Goal: Information Seeking & Learning: Learn about a topic

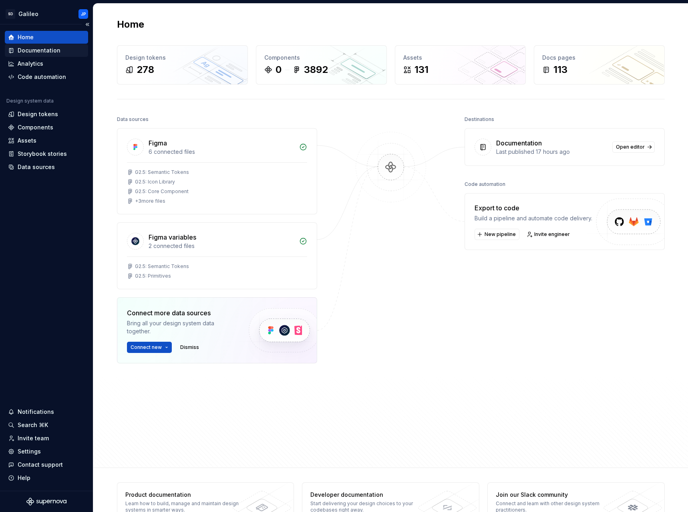
click at [43, 50] on div "Documentation" at bounding box center [39, 50] width 43 height 8
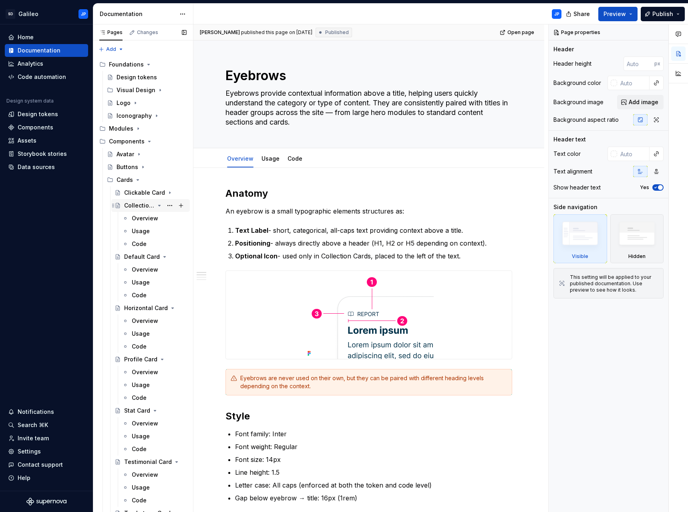
click at [156, 204] on icon "Page tree" at bounding box center [159, 205] width 6 height 6
click at [159, 218] on icon "Page tree" at bounding box center [160, 218] width 2 height 1
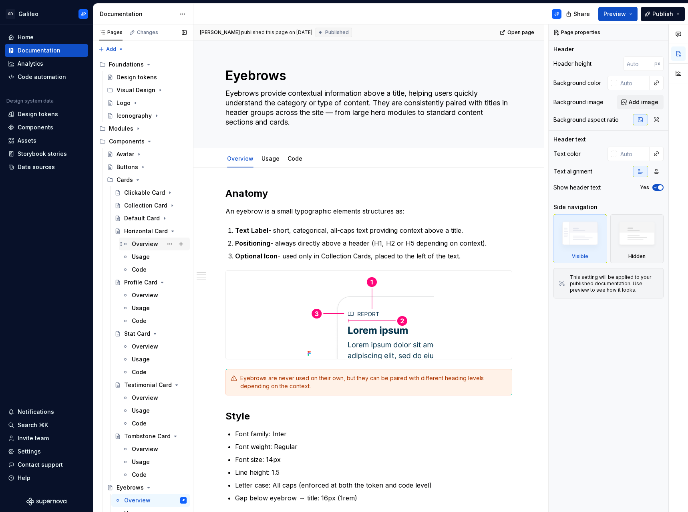
click at [148, 241] on div "Overview" at bounding box center [145, 244] width 26 height 8
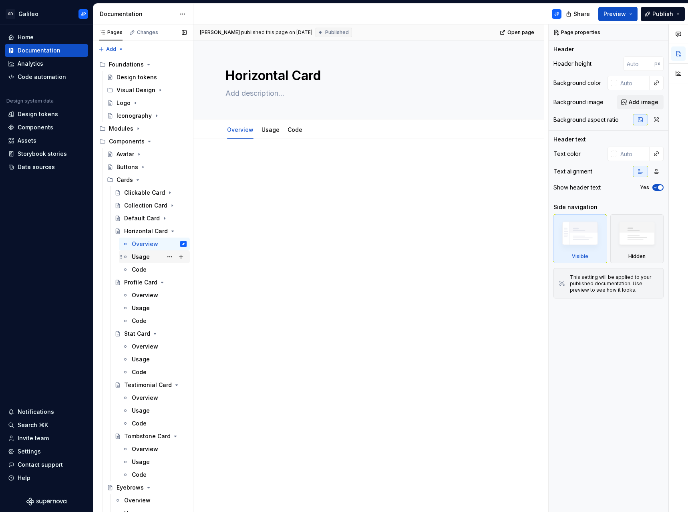
click at [145, 256] on div "Usage" at bounding box center [141, 257] width 18 height 8
click at [143, 268] on div "Code" at bounding box center [139, 269] width 15 height 8
click at [157, 230] on icon "Page tree" at bounding box center [159, 231] width 6 height 6
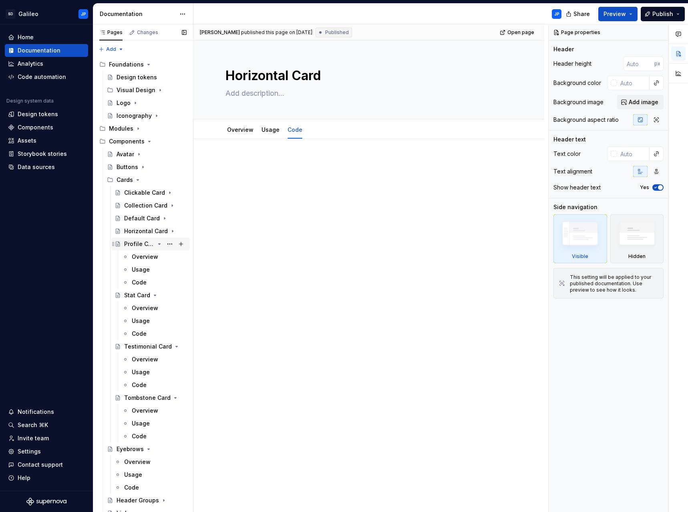
click at [157, 244] on icon "Page tree" at bounding box center [159, 244] width 6 height 6
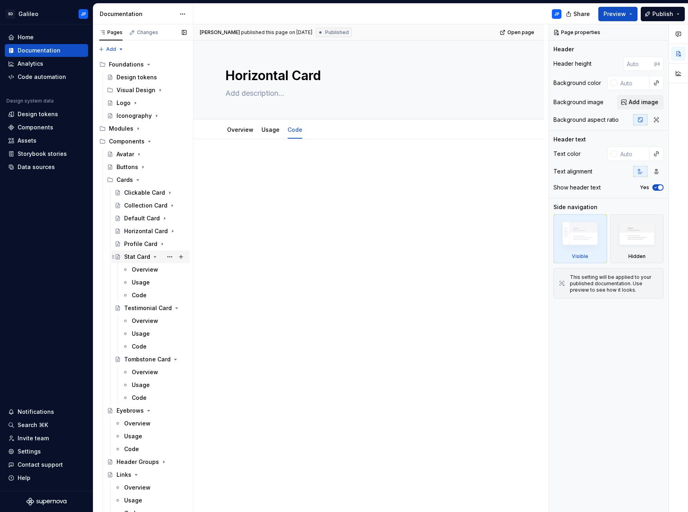
click at [155, 255] on icon "Page tree" at bounding box center [155, 256] width 6 height 6
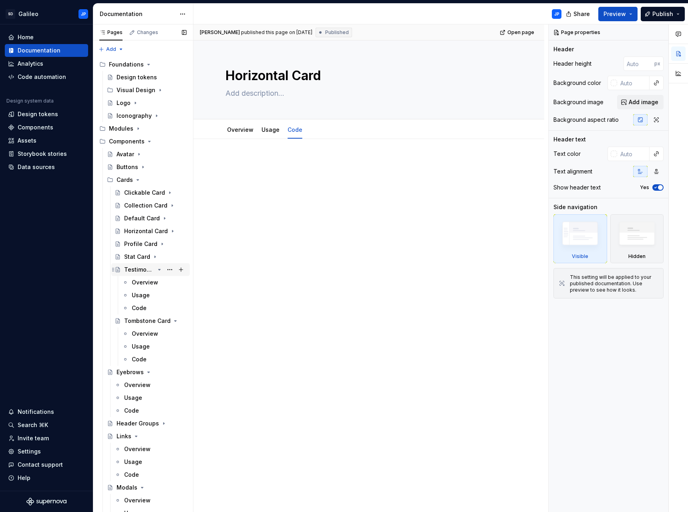
click at [159, 270] on icon "Page tree" at bounding box center [160, 269] width 2 height 1
click at [156, 282] on icon "Page tree" at bounding box center [159, 282] width 6 height 6
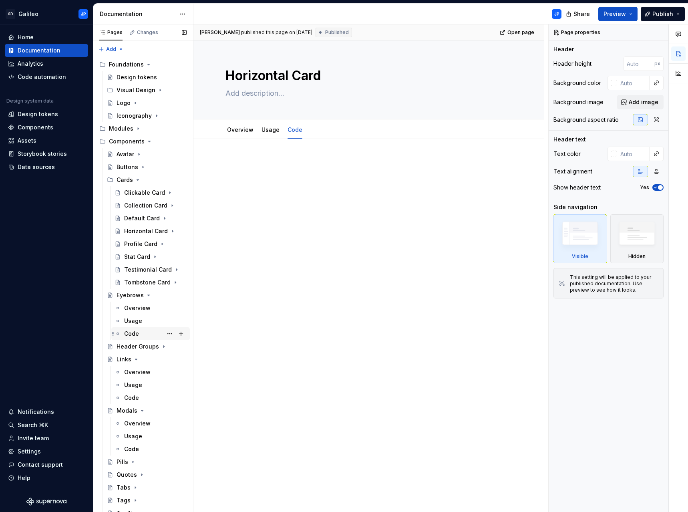
click at [132, 333] on div "Code" at bounding box center [131, 334] width 15 height 8
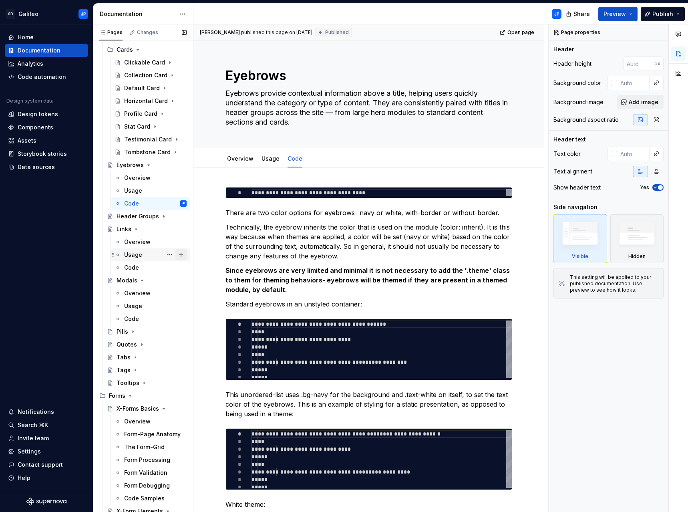
scroll to position [120, 0]
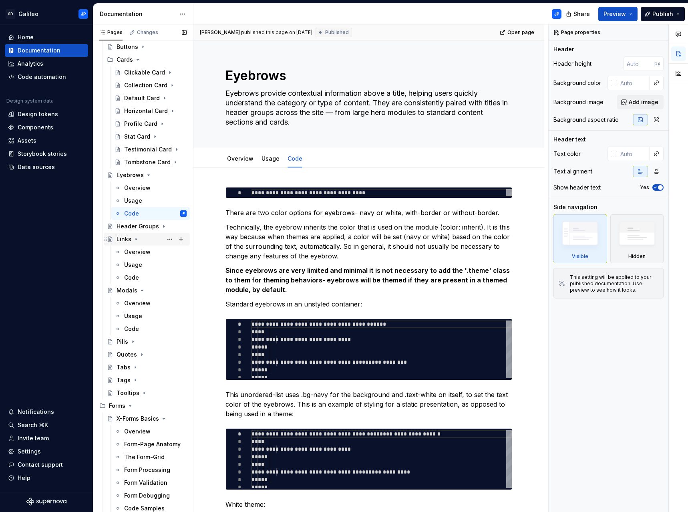
click at [144, 240] on div "Links" at bounding box center [152, 238] width 70 height 11
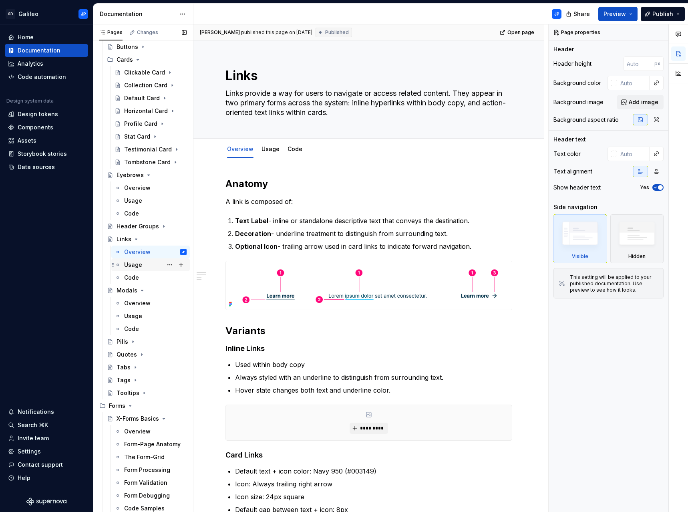
click at [142, 265] on div "Usage" at bounding box center [155, 264] width 62 height 11
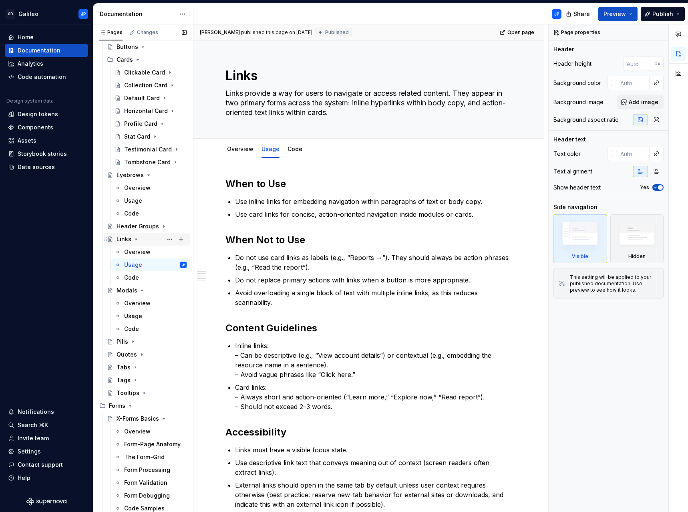
click at [136, 240] on icon "Page tree" at bounding box center [136, 239] width 6 height 6
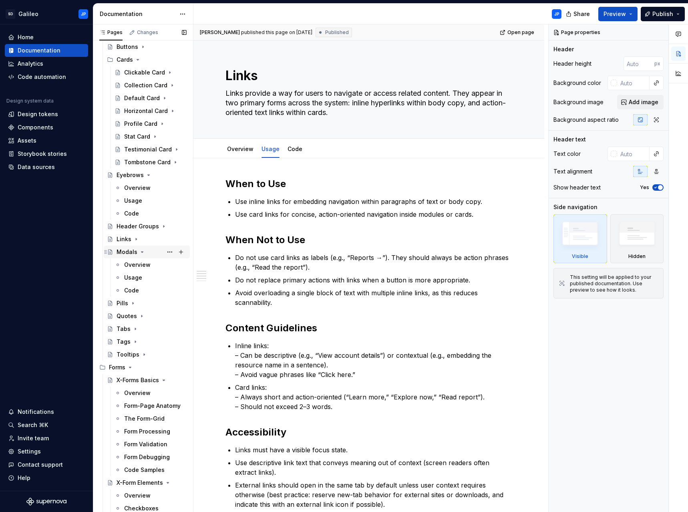
click at [141, 253] on icon "Page tree" at bounding box center [142, 252] width 6 height 6
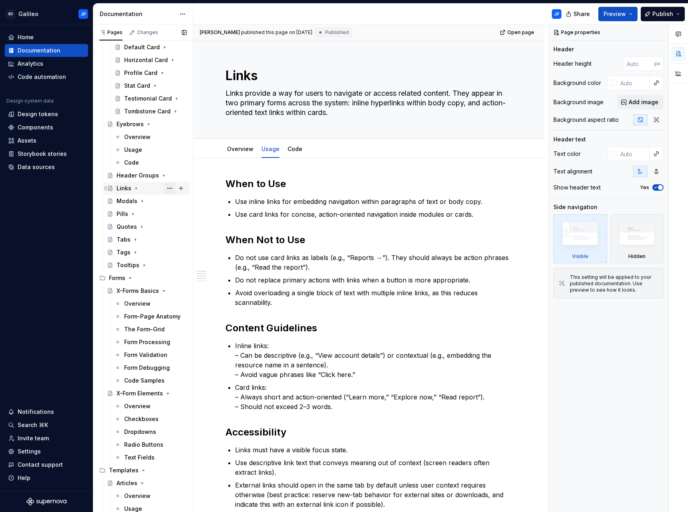
scroll to position [172, 0]
click at [156, 391] on icon "Page tree" at bounding box center [159, 392] width 6 height 6
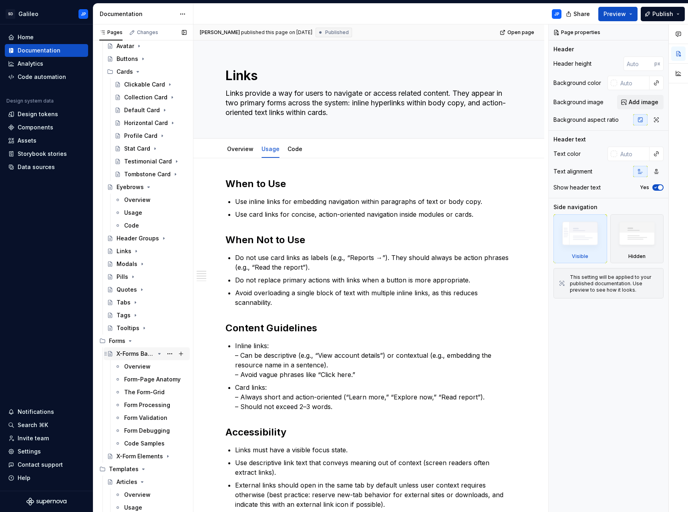
scroll to position [108, 0]
click at [159, 353] on icon "Page tree" at bounding box center [160, 353] width 2 height 1
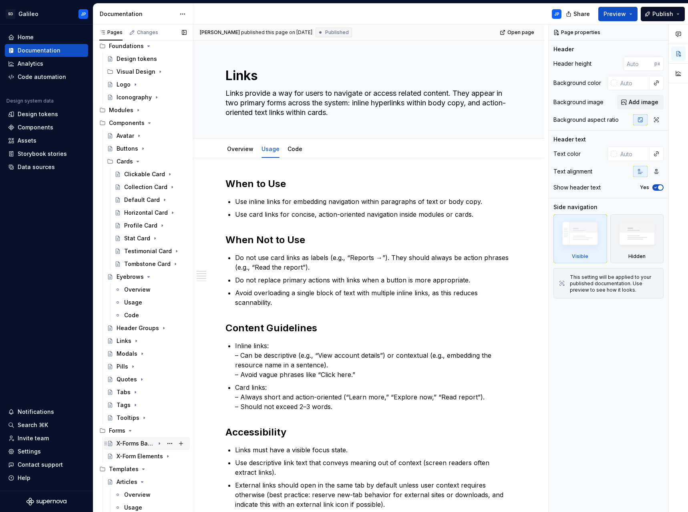
scroll to position [18, 0]
click at [141, 416] on icon "Page tree" at bounding box center [144, 417] width 6 height 6
click at [143, 455] on div "Code" at bounding box center [155, 455] width 62 height 11
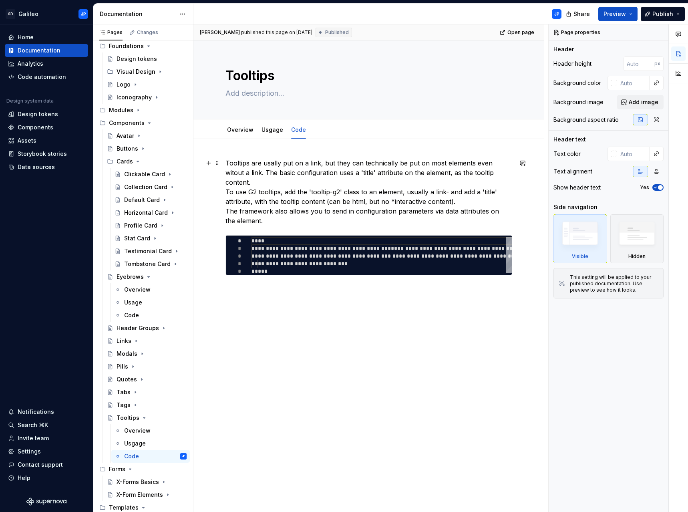
type textarea "*"
click at [271, 162] on p "Tooltips are usally put on a link, but they can technically be put on most elem…" at bounding box center [368, 191] width 287 height 67
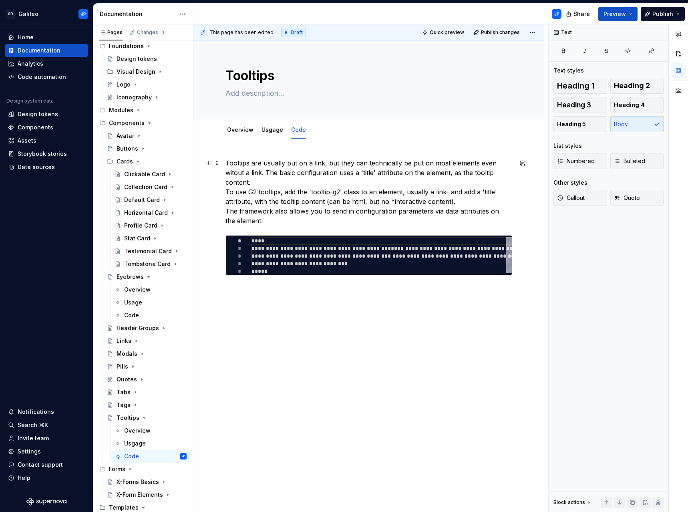
click at [324, 195] on p "Tooltips are usually put on a link, but they can technically be put on most ele…" at bounding box center [368, 191] width 287 height 67
click at [235, 172] on p "Tooltips are usually put on a link, but they can technically be put on most ele…" at bounding box center [368, 191] width 287 height 67
click at [324, 187] on p "Tooltips are usually put on a link, but they can technically be put on most ele…" at bounding box center [368, 191] width 287 height 67
click at [260, 181] on p "Tooltips are usually put on a link, but they can technically be put on most ele…" at bounding box center [368, 191] width 287 height 67
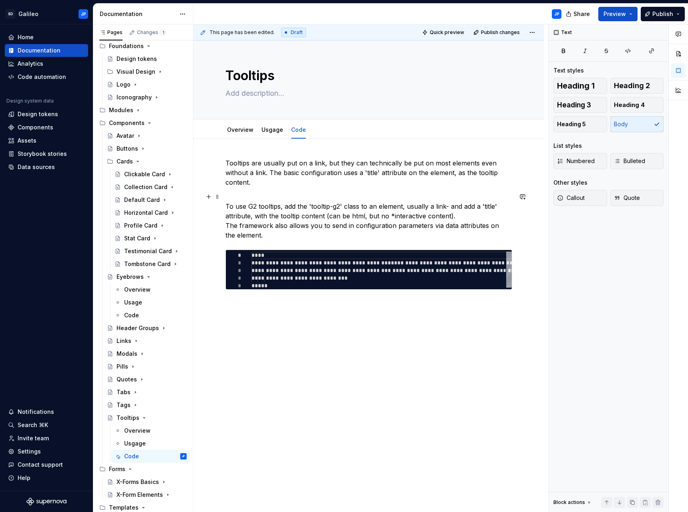
click at [344, 231] on p "To use G2 tooltips, add the 'tooltip-g2' class to an element, usually a link- a…" at bounding box center [368, 216] width 287 height 48
click at [143, 416] on icon "Page tree" at bounding box center [144, 417] width 6 height 6
click at [135, 405] on icon "Page tree" at bounding box center [135, 405] width 1 height 2
click at [135, 442] on div "Code" at bounding box center [131, 443] width 15 height 8
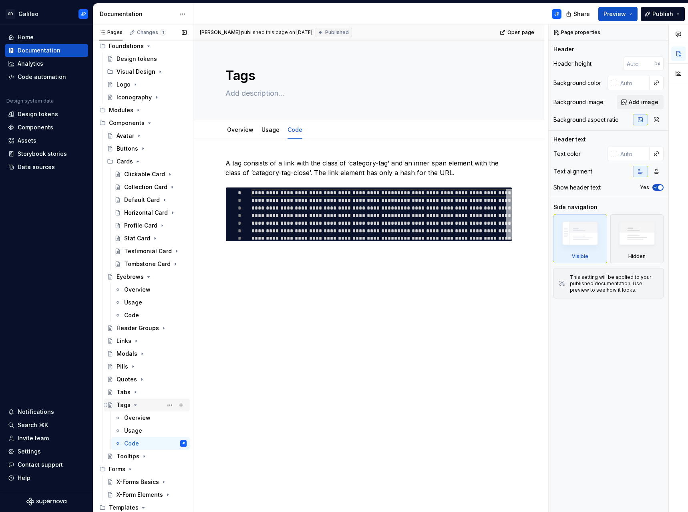
click at [133, 405] on icon "Page tree" at bounding box center [135, 405] width 6 height 6
click at [135, 391] on icon "Page tree" at bounding box center [135, 392] width 6 height 6
click at [136, 404] on div "Overview" at bounding box center [137, 405] width 26 height 8
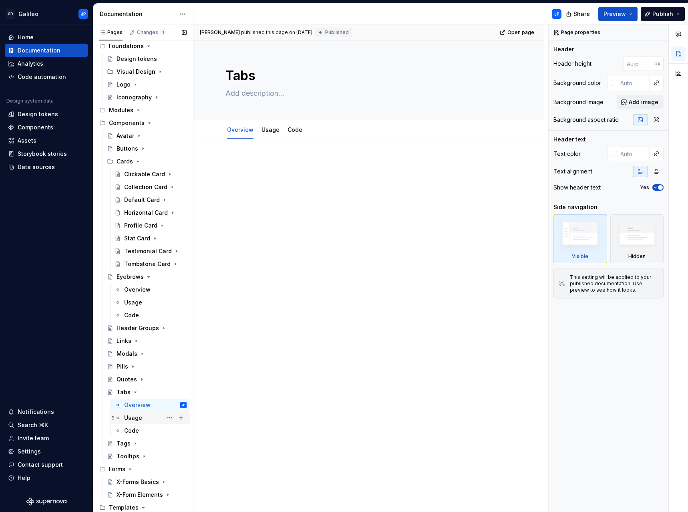
click at [137, 418] on div "Usage" at bounding box center [133, 418] width 18 height 8
click at [133, 431] on div "Code" at bounding box center [131, 430] width 15 height 8
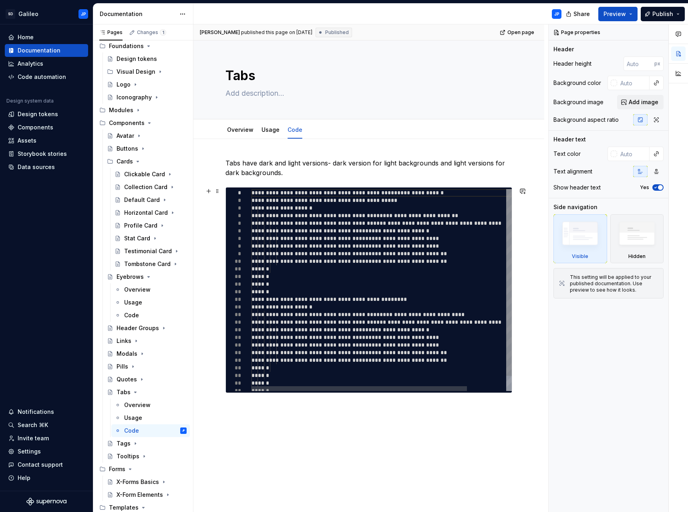
type textarea "*"
type textarea "**********"
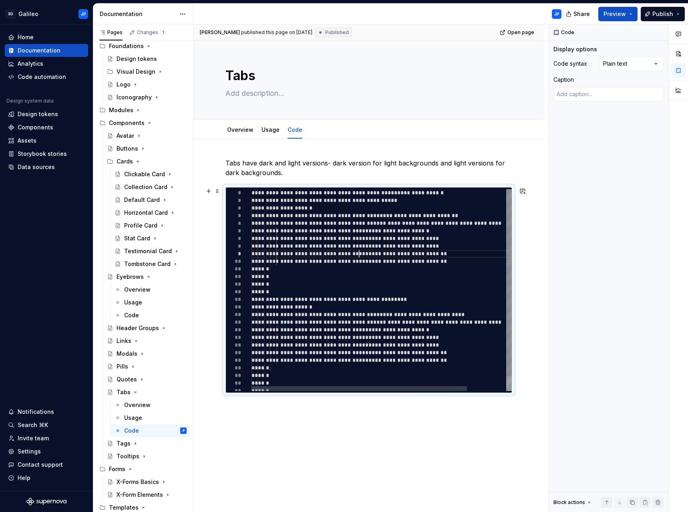
click at [360, 254] on div "**********" at bounding box center [405, 298] width 308 height 218
click at [135, 392] on icon "Page tree" at bounding box center [136, 392] width 2 height 1
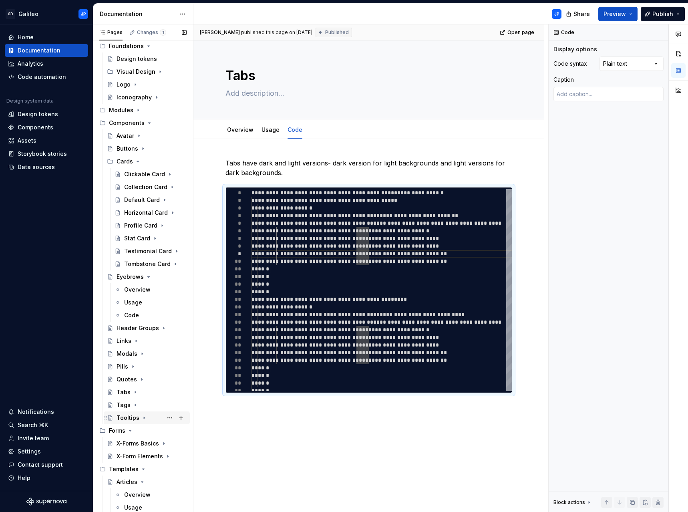
click at [141, 418] on icon "Page tree" at bounding box center [144, 417] width 6 height 6
click at [133, 454] on div "Code" at bounding box center [131, 456] width 15 height 8
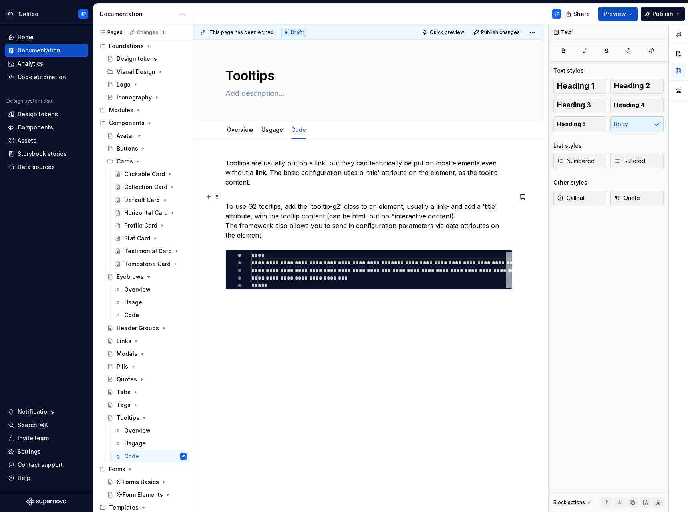
click at [457, 219] on p "To use G2 tooltips, add the 'tooltip-g2' class to an element, usually a link- a…" at bounding box center [368, 216] width 287 height 48
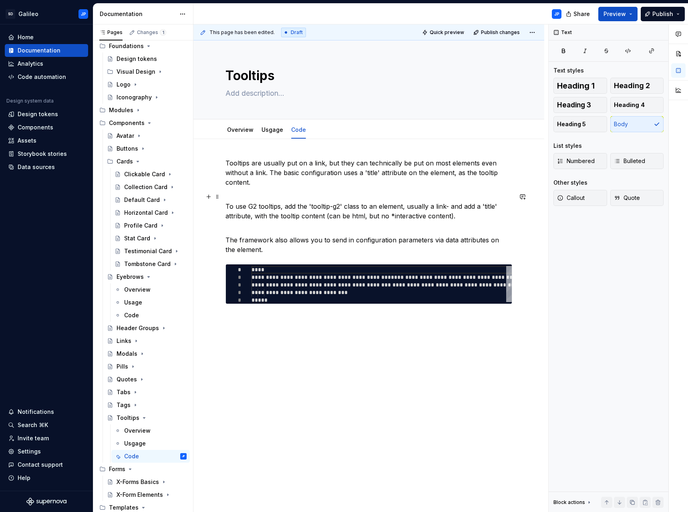
click at [338, 196] on p "To use G2 tooltips, add the 'tooltip-g2' class to an element, usually a link- a…" at bounding box center [368, 206] width 287 height 29
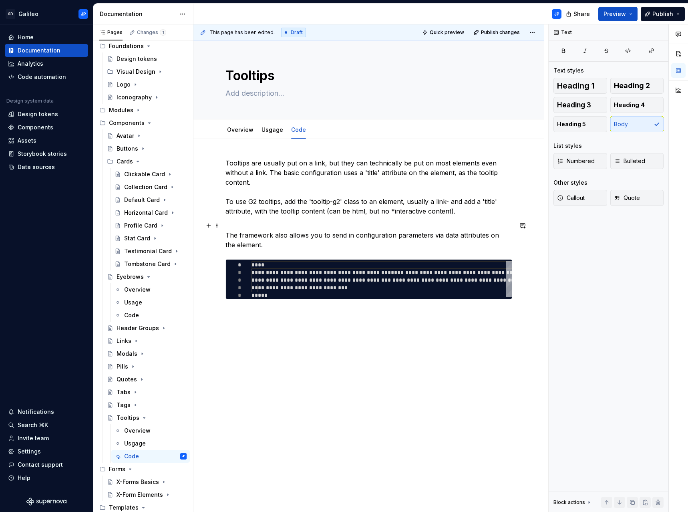
click at [226, 234] on p "The framework also allows you to send in configuration parameters via data attr…" at bounding box center [368, 235] width 287 height 29
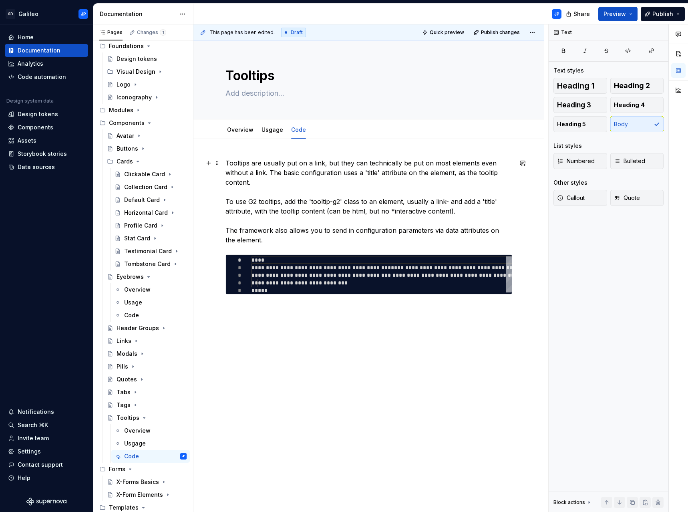
click at [300, 194] on p "Tooltips are usually put on a link, but they can technically be put on most ele…" at bounding box center [368, 201] width 287 height 86
click at [326, 331] on div "**********" at bounding box center [368, 308] width 351 height 338
click at [142, 419] on icon "Page tree" at bounding box center [144, 417] width 6 height 6
click at [135, 404] on icon "Page tree" at bounding box center [135, 405] width 6 height 6
click at [148, 444] on div "Code" at bounding box center [155, 443] width 62 height 11
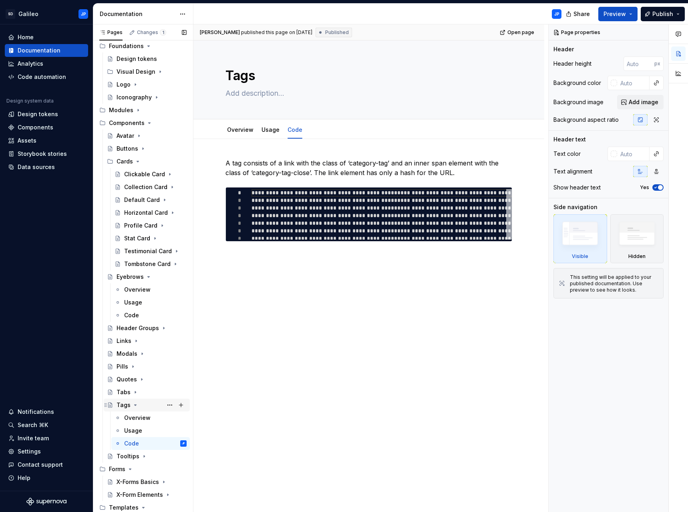
click at [135, 406] on icon "Page tree" at bounding box center [135, 405] width 6 height 6
click at [136, 391] on icon "Page tree" at bounding box center [135, 392] width 6 height 6
click at [138, 432] on div "Code" at bounding box center [131, 430] width 15 height 8
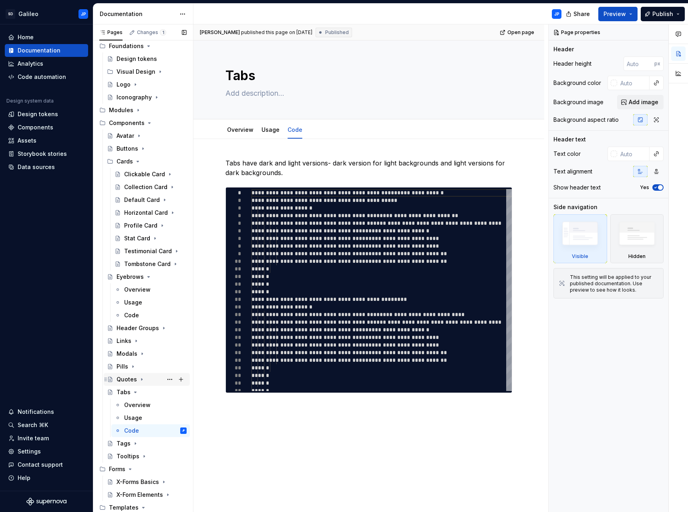
click at [139, 380] on icon "Page tree" at bounding box center [142, 379] width 6 height 6
click at [134, 418] on div "Code" at bounding box center [131, 418] width 15 height 8
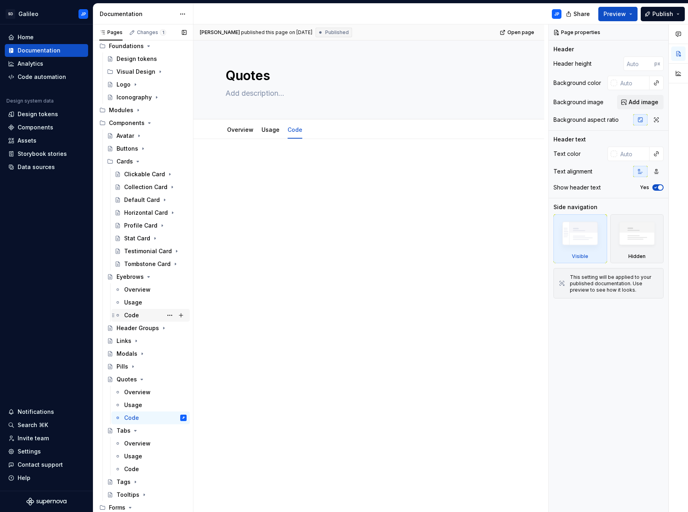
click at [137, 314] on div "Code" at bounding box center [131, 315] width 15 height 8
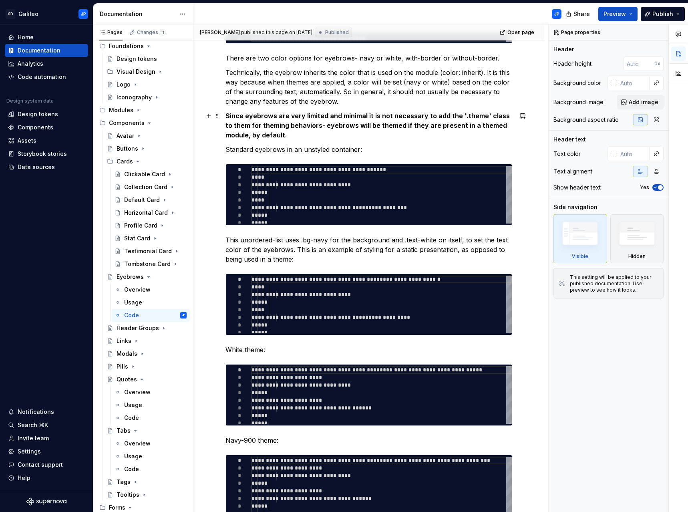
scroll to position [160, 0]
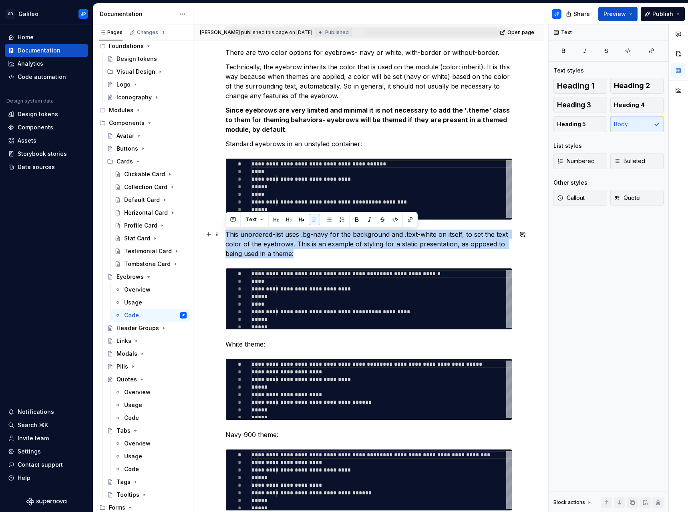
drag, startPoint x: 305, startPoint y: 251, endPoint x: 227, endPoint y: 234, distance: 79.5
click at [227, 234] on p "This unordered-list uses .bg-navy for the background and .text-white on itself,…" at bounding box center [368, 243] width 287 height 29
click at [366, 219] on button "button" at bounding box center [369, 219] width 11 height 11
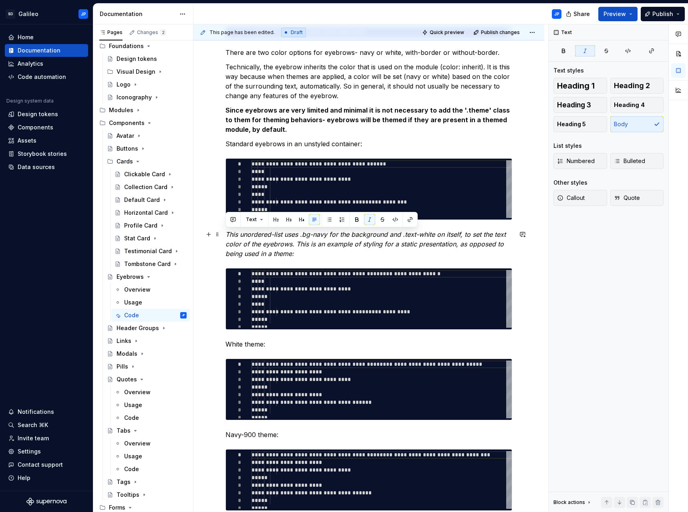
click at [354, 247] on em "This unordered-list uses .bg-navy for the background and .text-white on itself,…" at bounding box center [366, 243] width 282 height 27
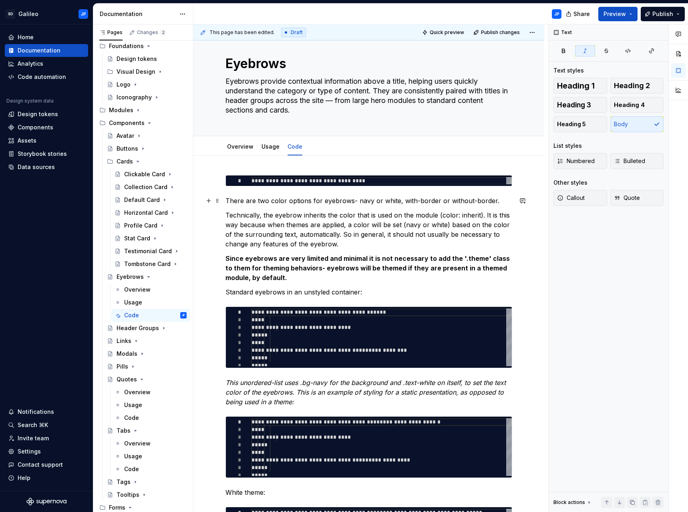
scroll to position [0, 0]
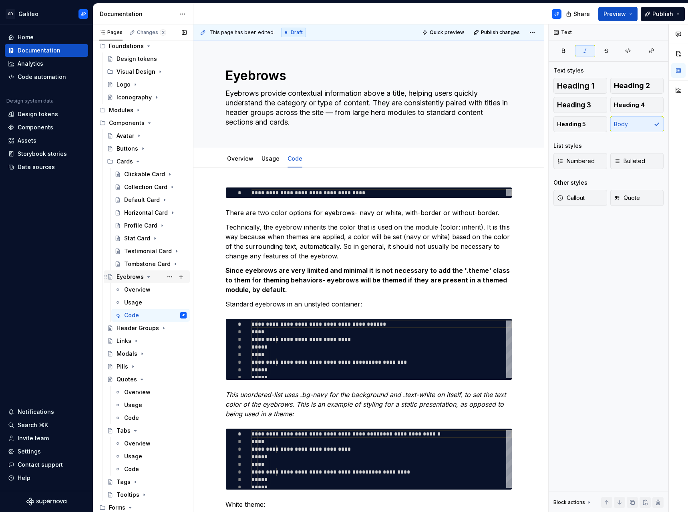
click at [149, 276] on icon "Page tree" at bounding box center [149, 276] width 2 height 1
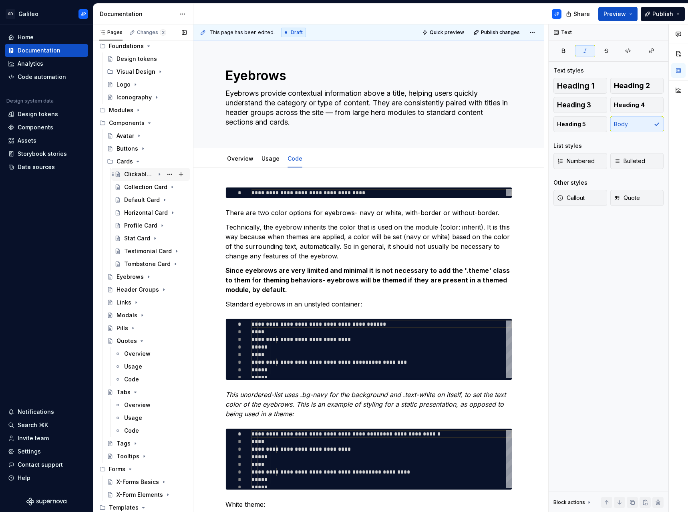
click at [144, 175] on div "Clickable Card" at bounding box center [139, 174] width 30 height 8
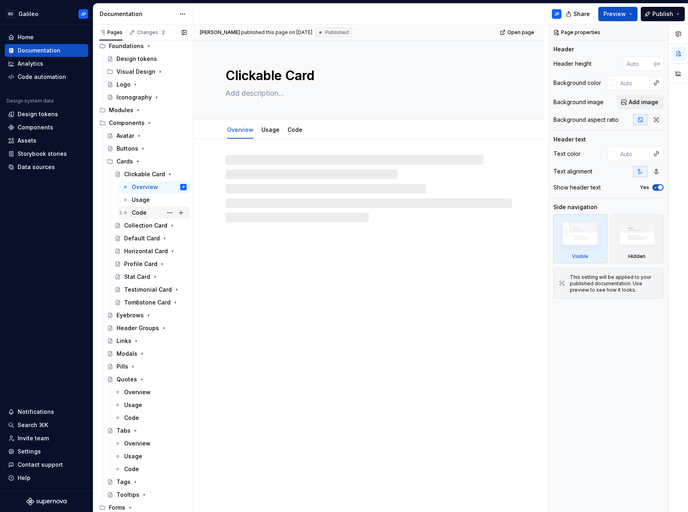
click at [139, 212] on div "Code" at bounding box center [139, 213] width 15 height 8
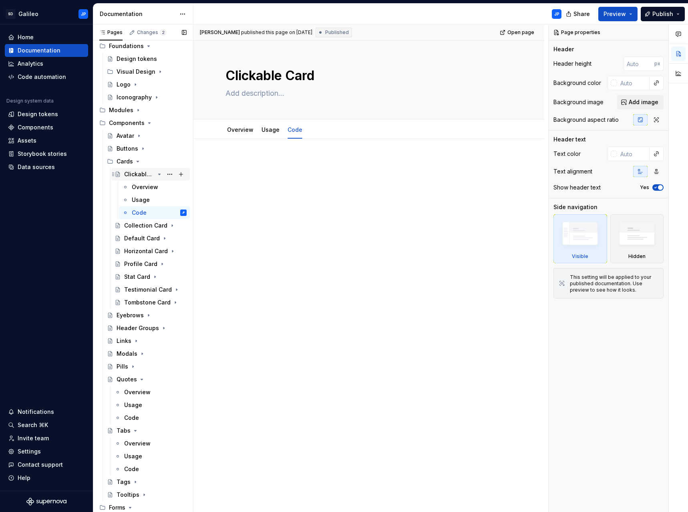
click at [157, 175] on icon "Page tree" at bounding box center [159, 174] width 6 height 6
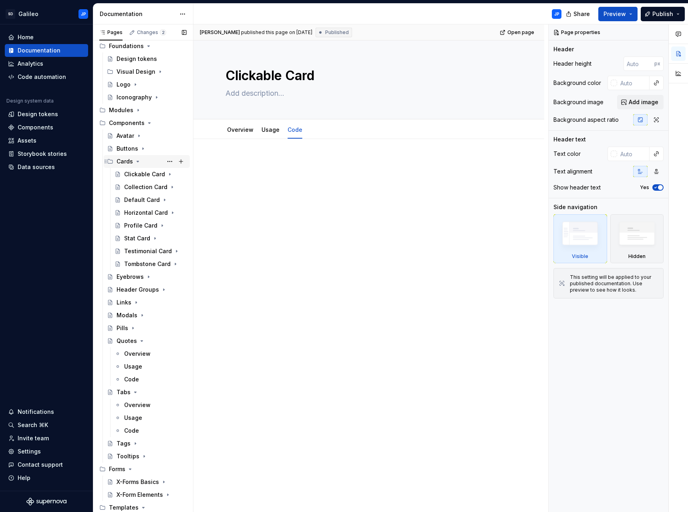
click at [137, 163] on icon "Page tree" at bounding box center [138, 161] width 6 height 6
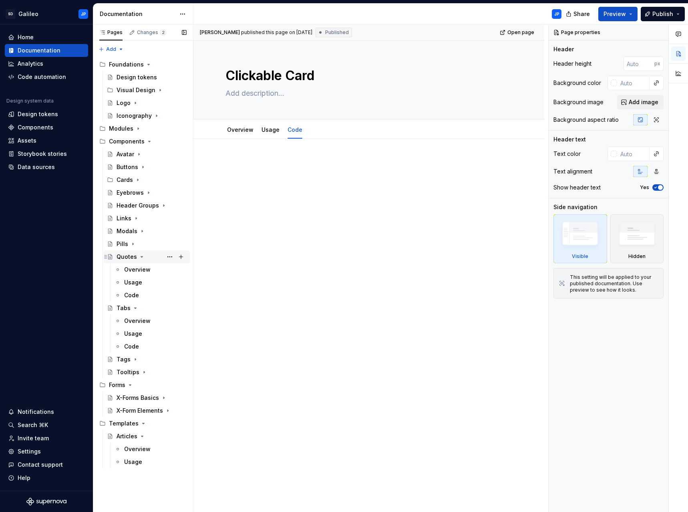
click at [141, 257] on icon "Page tree" at bounding box center [142, 256] width 2 height 1
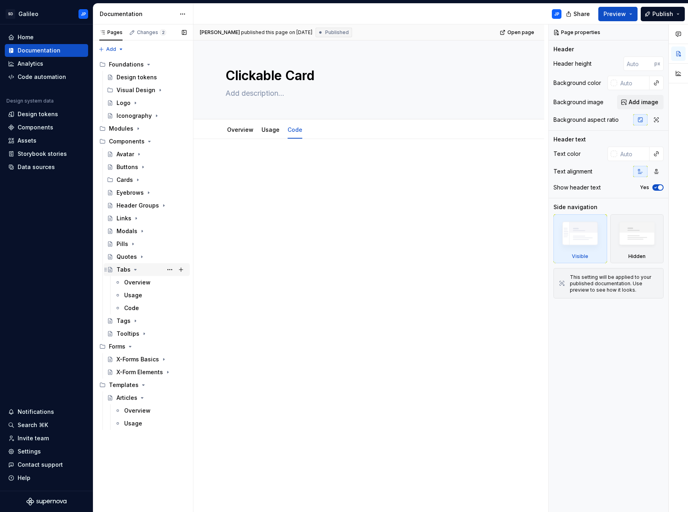
click at [136, 268] on icon "Page tree" at bounding box center [135, 269] width 6 height 6
click at [135, 282] on icon "Page tree" at bounding box center [135, 283] width 1 height 2
click at [129, 321] on div "Code" at bounding box center [131, 321] width 15 height 8
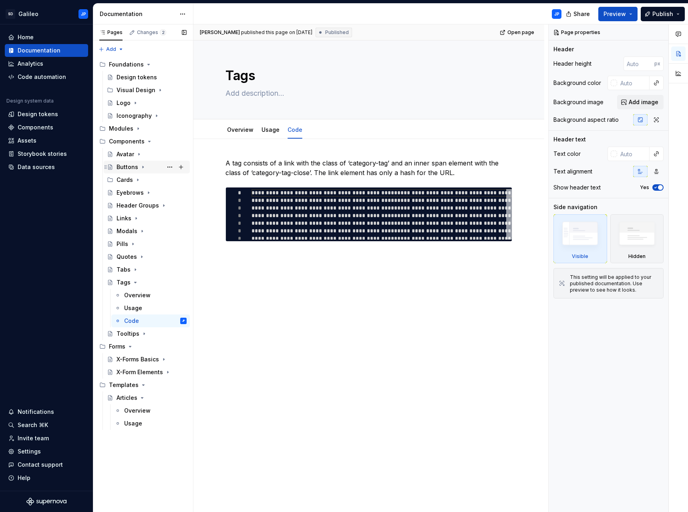
click at [143, 167] on icon "Page tree" at bounding box center [143, 167] width 1 height 2
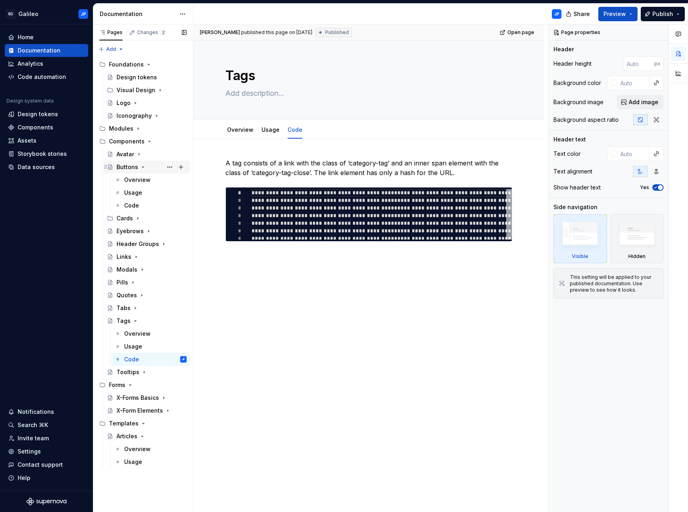
click at [142, 167] on icon "Page tree" at bounding box center [143, 167] width 2 height 1
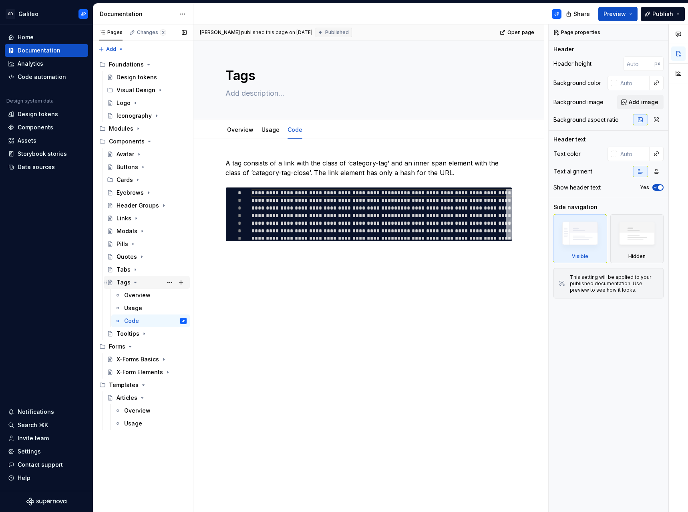
click at [133, 285] on icon "Page tree" at bounding box center [135, 282] width 6 height 6
click at [143, 232] on icon "Page tree" at bounding box center [142, 231] width 6 height 6
click at [142, 232] on icon "Page tree" at bounding box center [142, 231] width 6 height 6
click at [147, 115] on div "Iconography" at bounding box center [134, 116] width 35 height 8
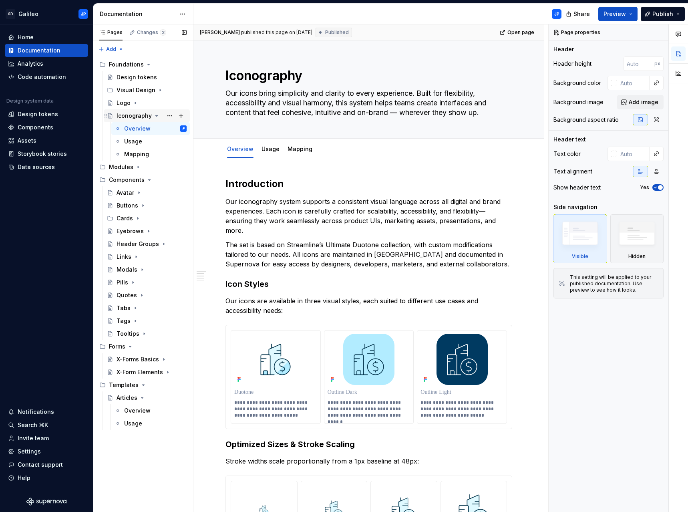
click at [153, 115] on icon "Page tree" at bounding box center [156, 116] width 6 height 6
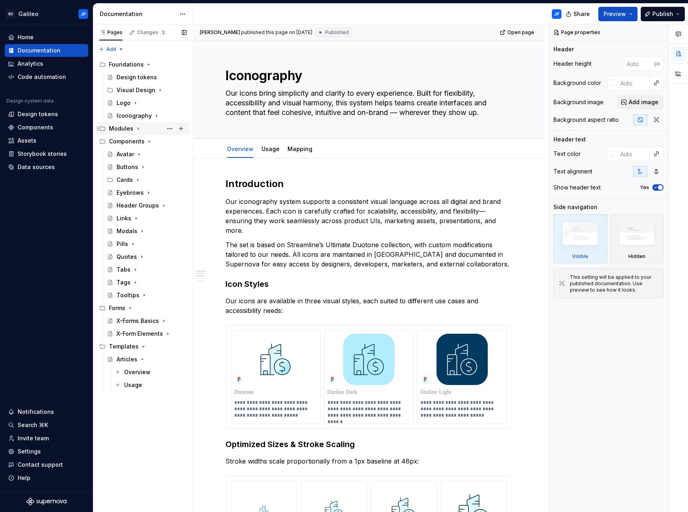
click at [135, 129] on icon "Page tree" at bounding box center [138, 128] width 6 height 6
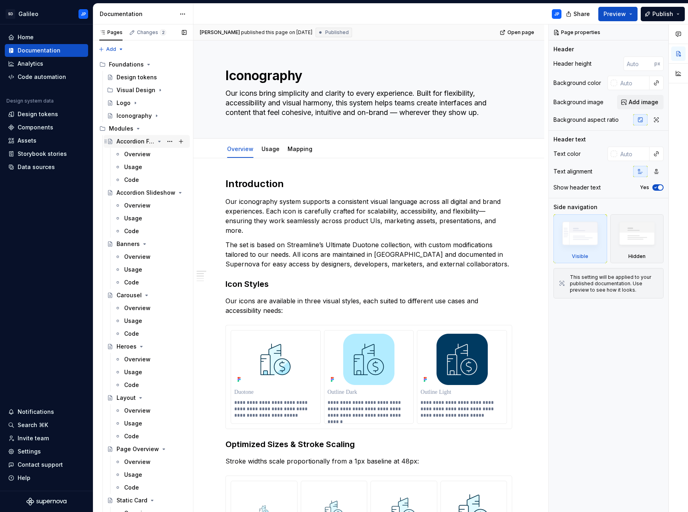
click at [156, 142] on icon "Page tree" at bounding box center [159, 141] width 6 height 6
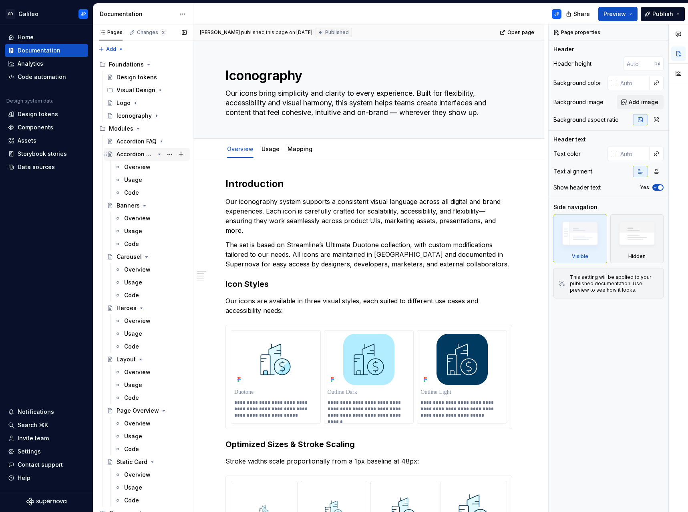
click at [159, 154] on icon "Page tree" at bounding box center [160, 154] width 2 height 1
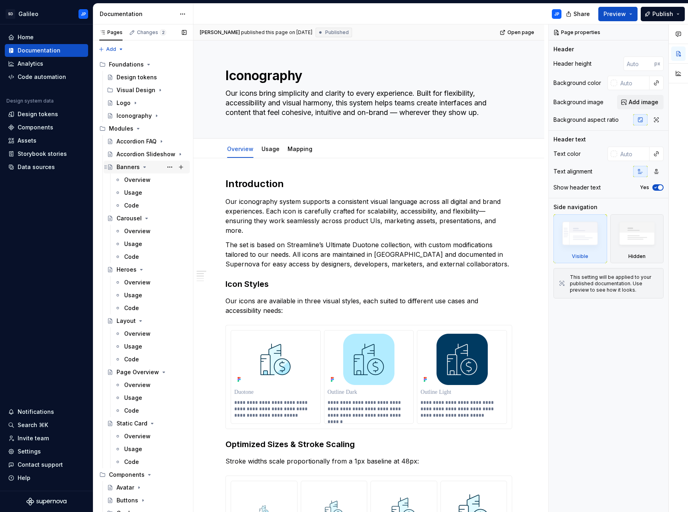
click at [144, 168] on icon "Page tree" at bounding box center [144, 167] width 6 height 6
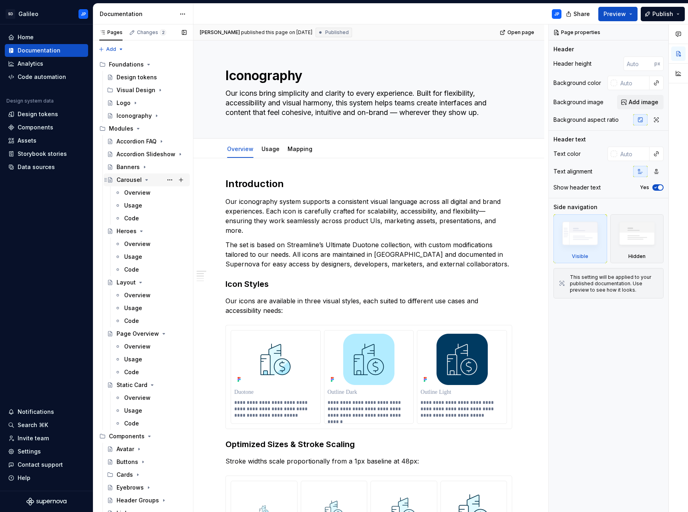
click at [146, 180] on icon "Page tree" at bounding box center [147, 179] width 2 height 1
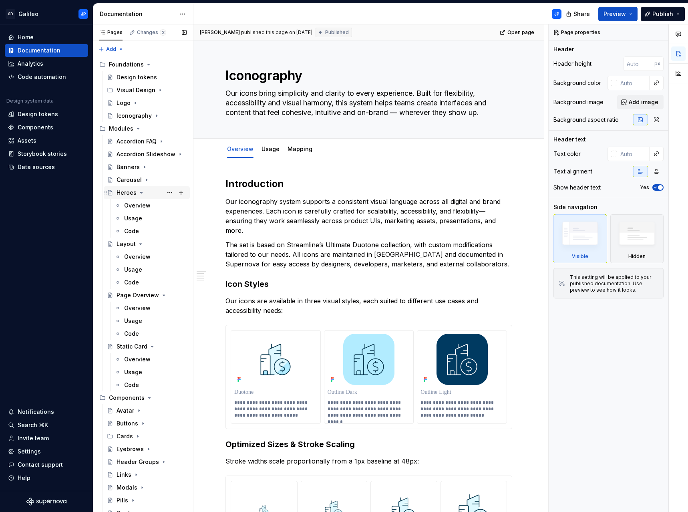
click at [141, 192] on icon "Page tree" at bounding box center [142, 192] width 2 height 1
click at [141, 204] on icon "Page tree" at bounding box center [140, 205] width 6 height 6
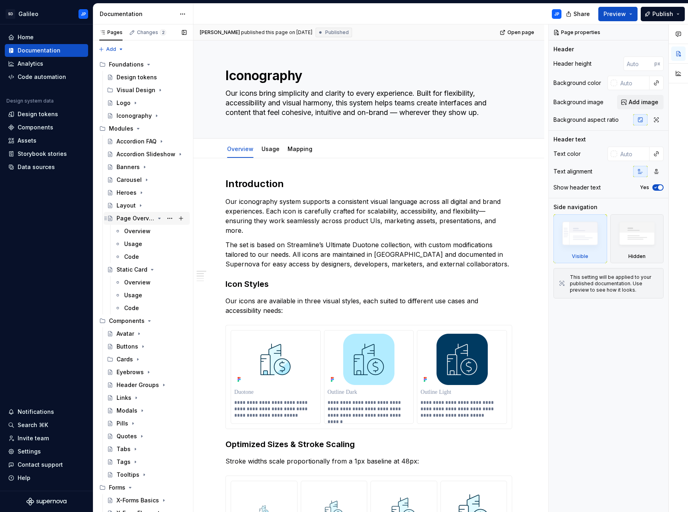
click at [156, 220] on icon "Page tree" at bounding box center [159, 218] width 6 height 6
click at [149, 231] on icon "Page tree" at bounding box center [152, 231] width 6 height 6
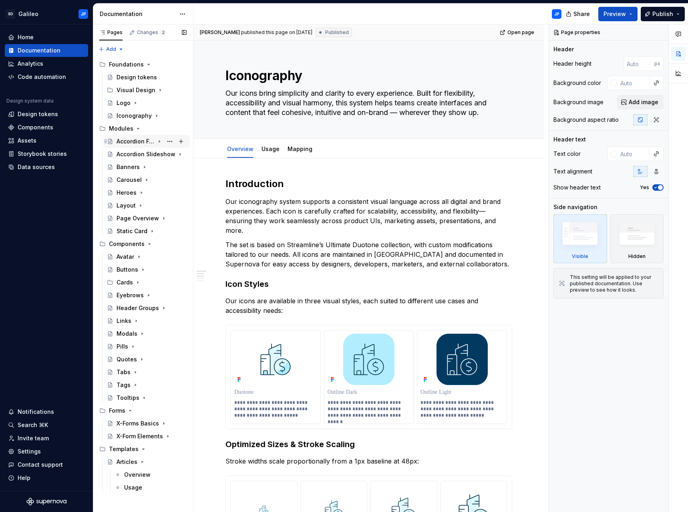
click at [132, 141] on div "Accordion FAQ" at bounding box center [136, 141] width 38 height 8
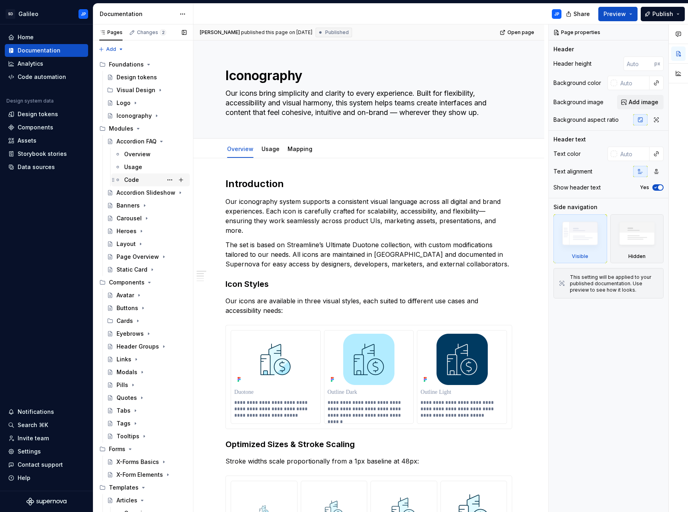
click at [127, 184] on div "Code" at bounding box center [155, 179] width 62 height 11
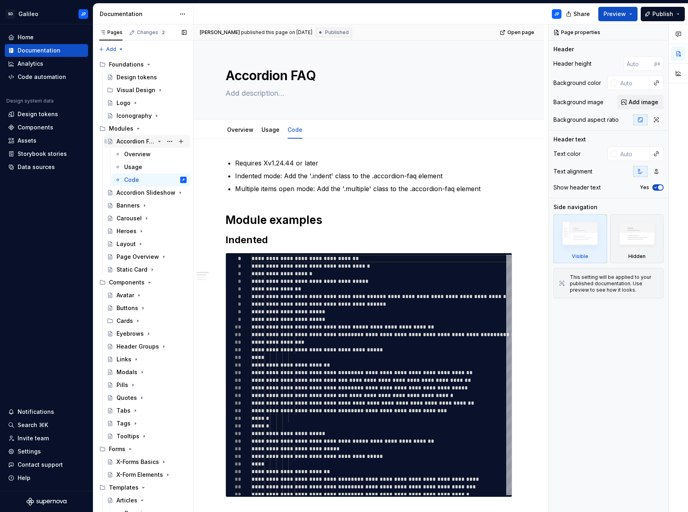
click at [156, 140] on icon "Page tree" at bounding box center [159, 141] width 6 height 6
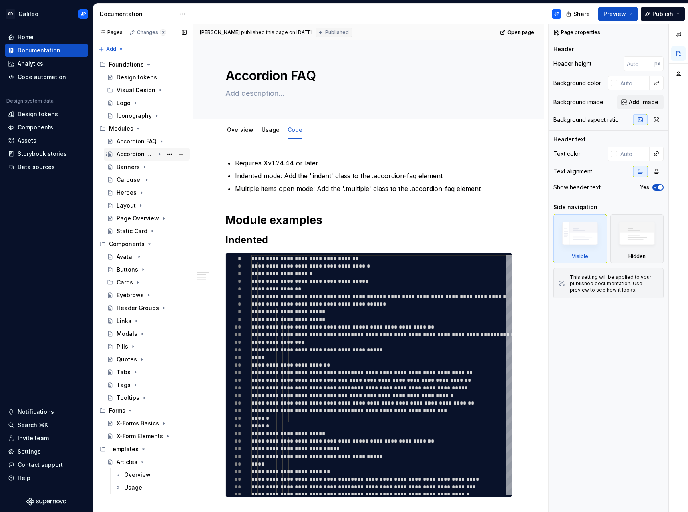
click at [149, 154] on div "Accordion Slideshow" at bounding box center [136, 154] width 38 height 8
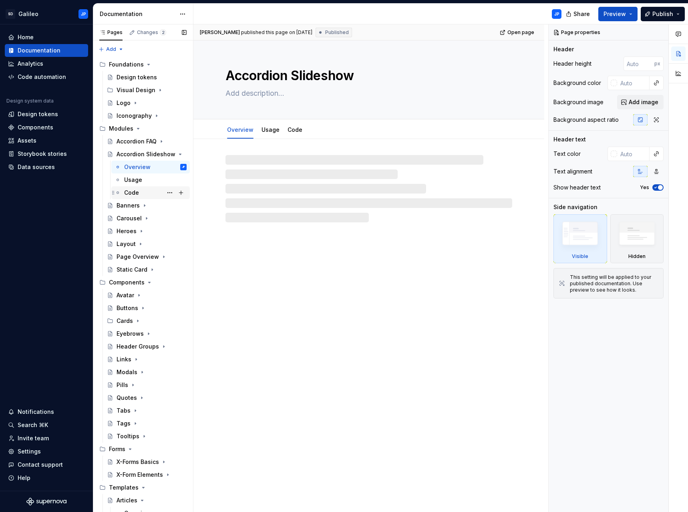
click at [132, 192] on div "Code" at bounding box center [131, 193] width 15 height 8
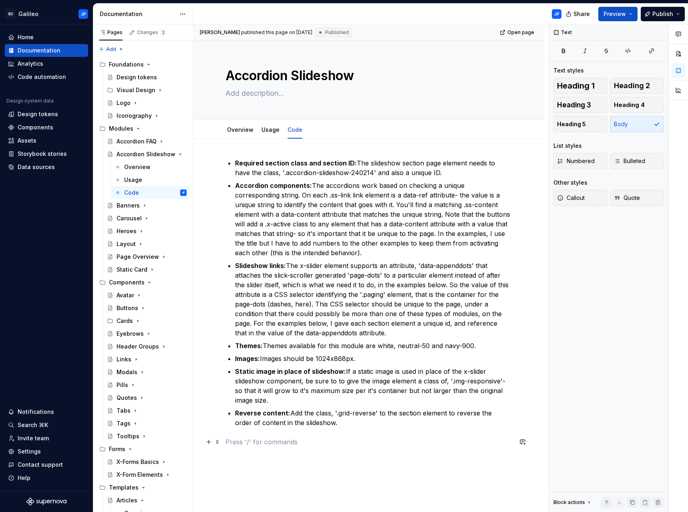
click at [243, 444] on p at bounding box center [368, 442] width 287 height 10
click at [209, 440] on button "button" at bounding box center [208, 441] width 11 height 11
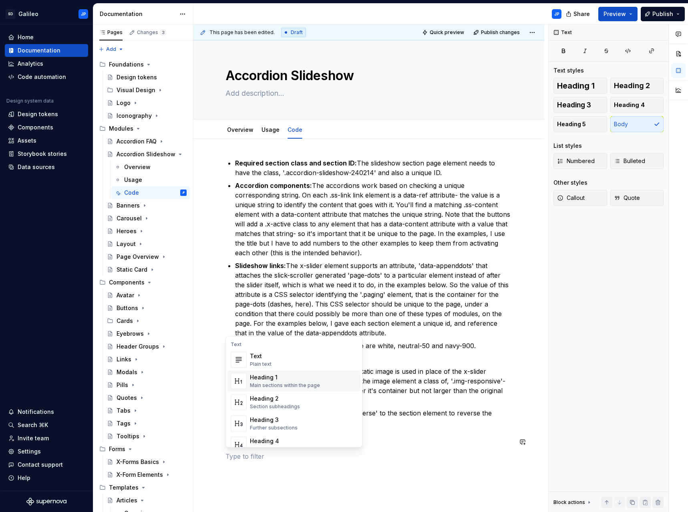
type textarea "*"
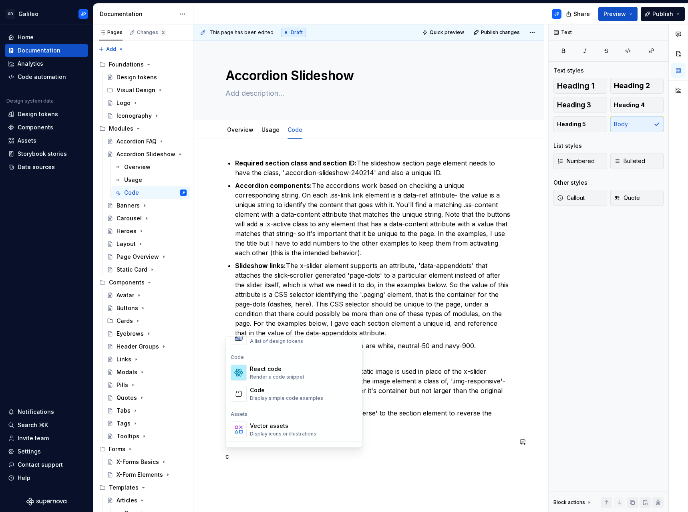
scroll to position [80, 0]
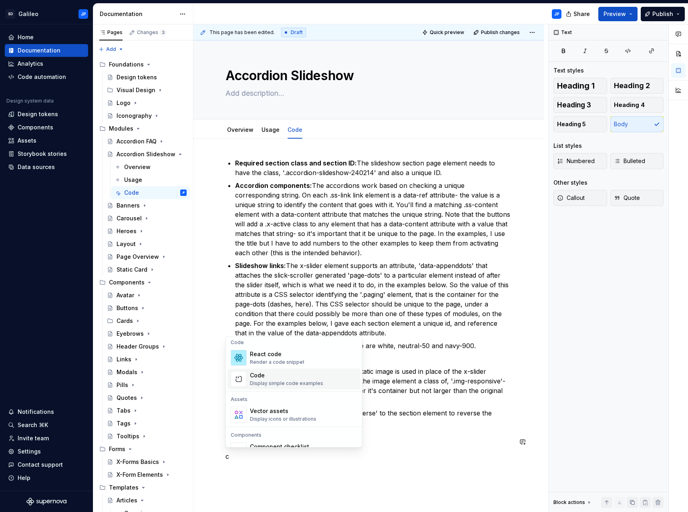
click at [277, 379] on div "Code Display simple code examples" at bounding box center [286, 378] width 73 height 15
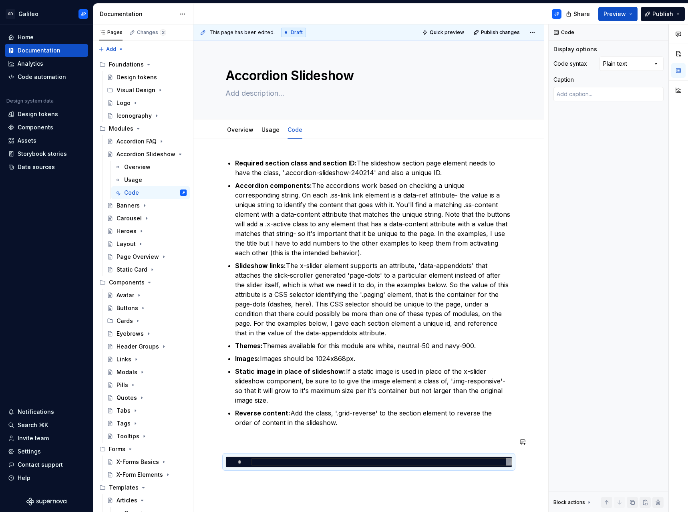
type textarea "*"
type textarea "**********"
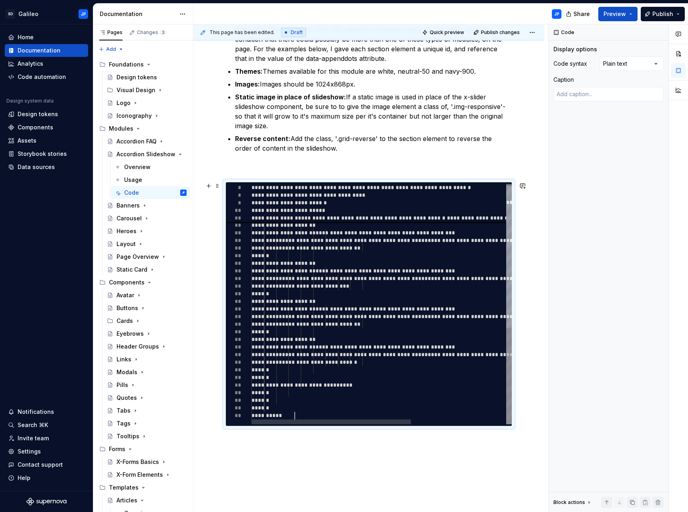
scroll to position [280, 0]
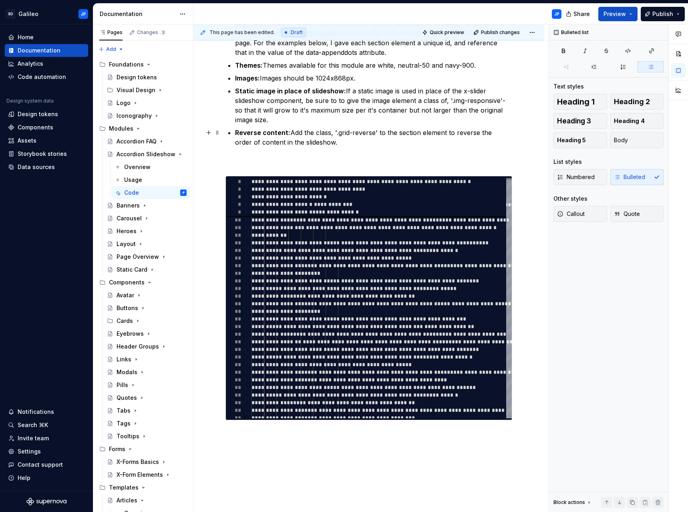
click at [376, 145] on p "Reverse content: Add the class, '.grid-reverse' to the section element to rever…" at bounding box center [373, 137] width 277 height 19
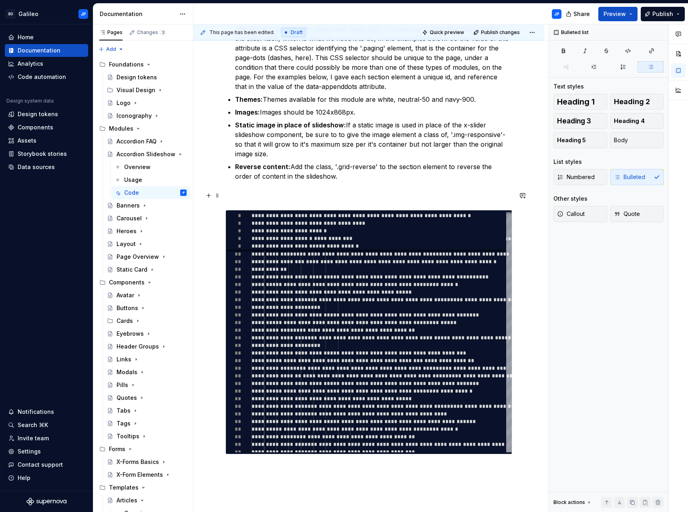
scroll to position [200, 0]
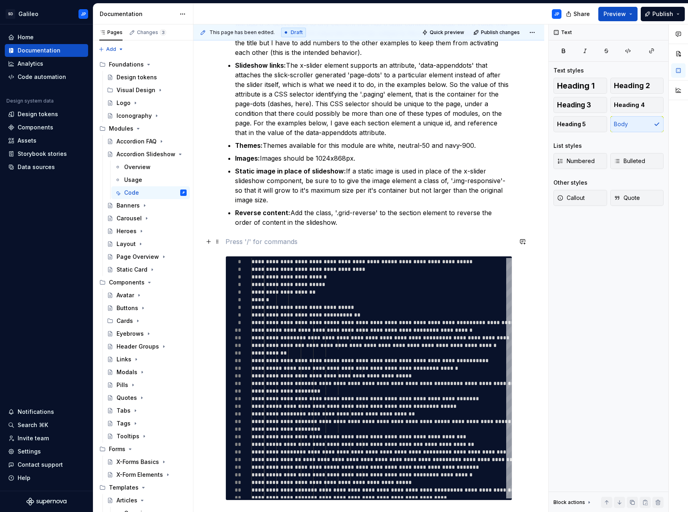
click at [256, 237] on p at bounding box center [368, 242] width 287 height 10
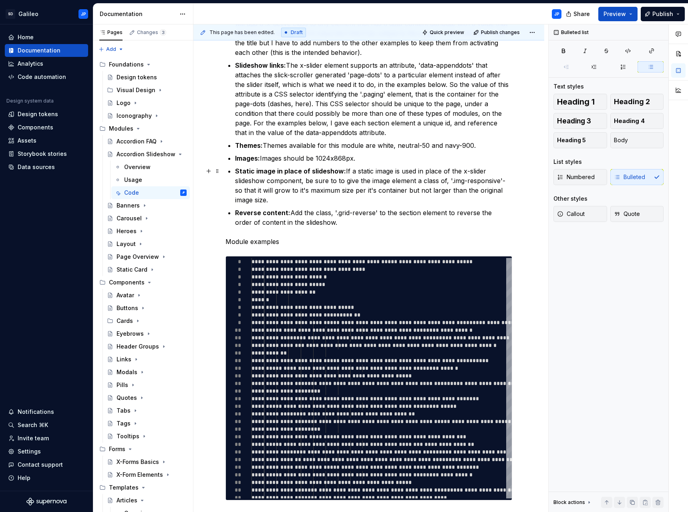
click at [318, 194] on p "Static image in place of slideshow: If a static image is used in place of the x…" at bounding box center [373, 185] width 277 height 38
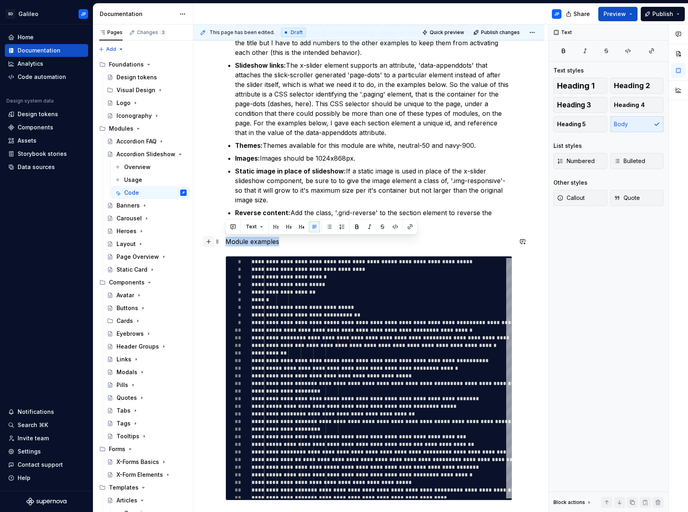
drag, startPoint x: 283, startPoint y: 243, endPoint x: 210, endPoint y: 240, distance: 72.9
click at [225, 240] on div "Required section class and section ID: The slideshow section page element needs…" at bounding box center [368, 234] width 287 height 552
click at [277, 225] on button "button" at bounding box center [275, 226] width 11 height 11
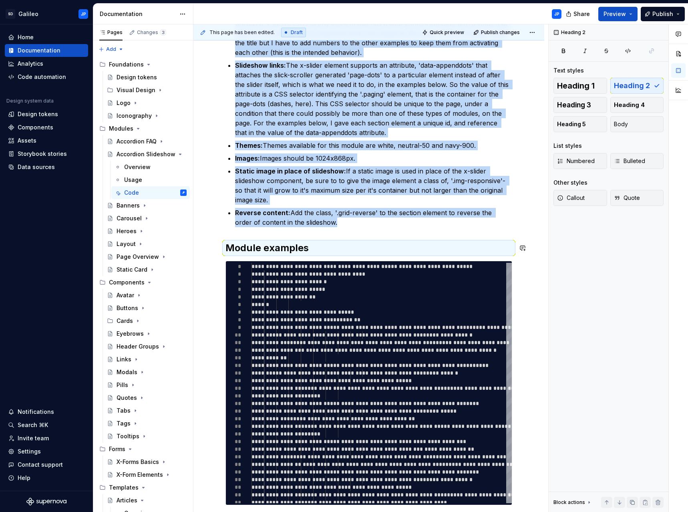
click at [342, 227] on div "Required section class and section ID: The slideshow section page element needs…" at bounding box center [368, 231] width 287 height 547
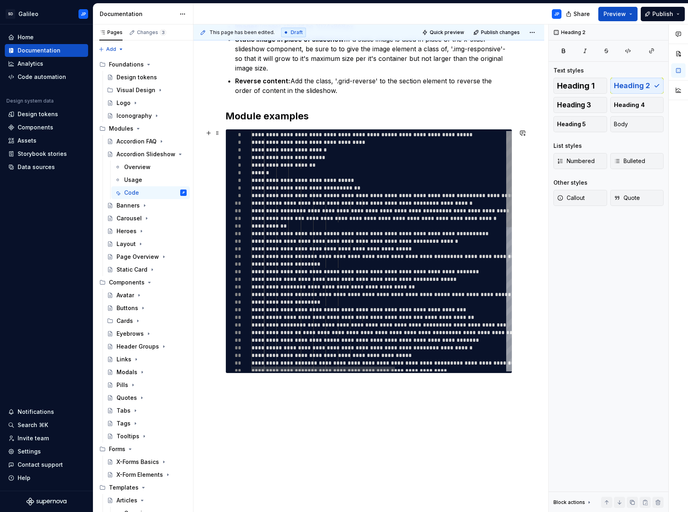
scroll to position [356, 0]
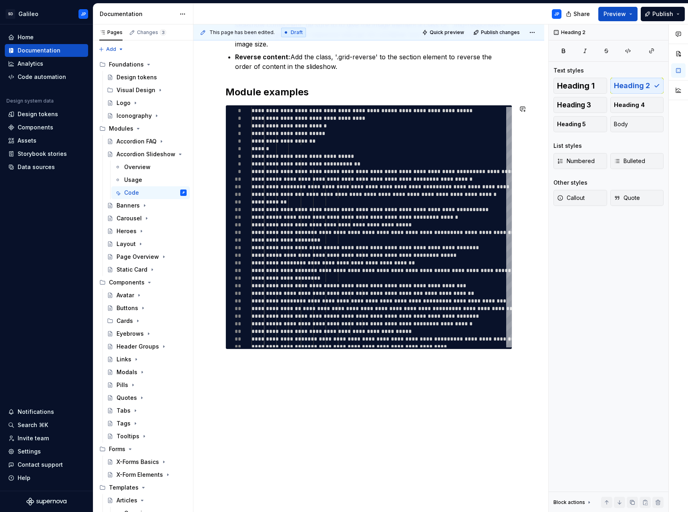
click at [232, 370] on div "Required section class and section ID: The slideshow section page element needs…" at bounding box center [368, 147] width 351 height 729
click at [312, 90] on h2 "Module examples" at bounding box center [368, 92] width 287 height 13
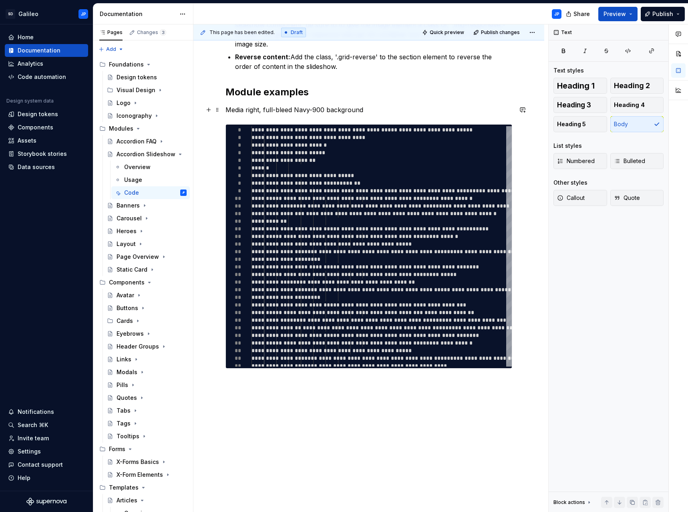
click at [376, 111] on p "Media right, full-bleed Navy-900 background" at bounding box center [368, 110] width 287 height 10
click at [249, 387] on p at bounding box center [368, 383] width 287 height 10
click at [208, 398] on button "button" at bounding box center [208, 397] width 11 height 11
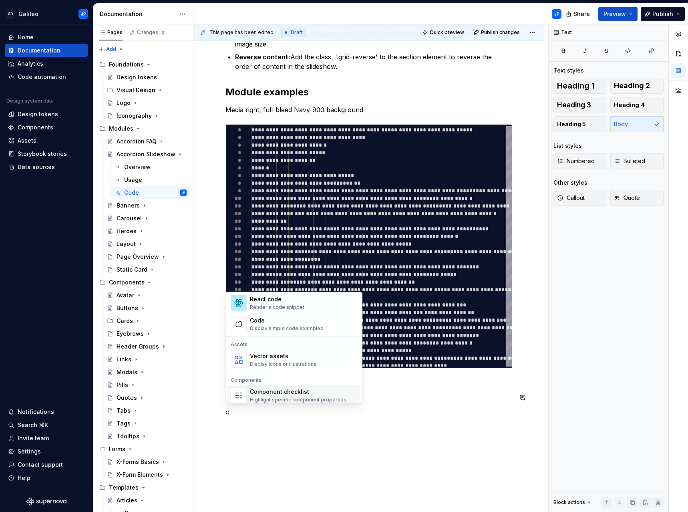
scroll to position [80, 0]
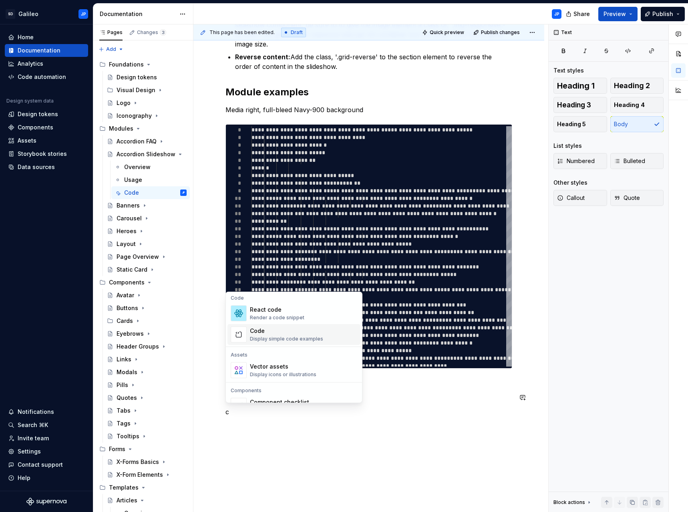
click at [282, 331] on div "Code" at bounding box center [286, 331] width 73 height 8
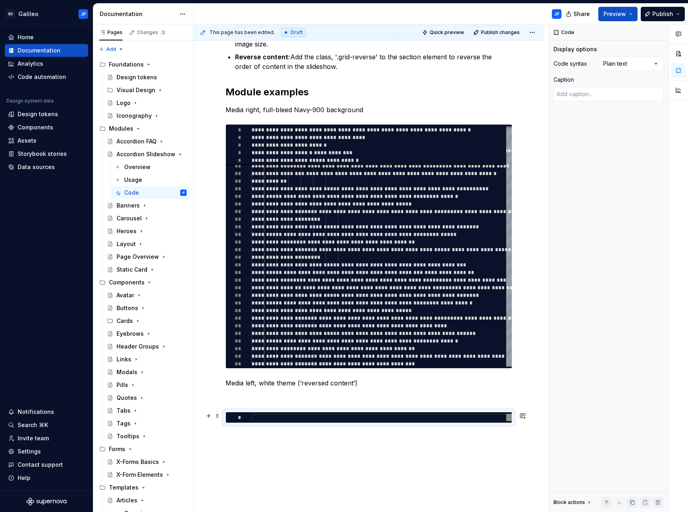
click at [267, 416] on div at bounding box center [381, 418] width 260 height 8
type textarea "*"
type textarea "**********"
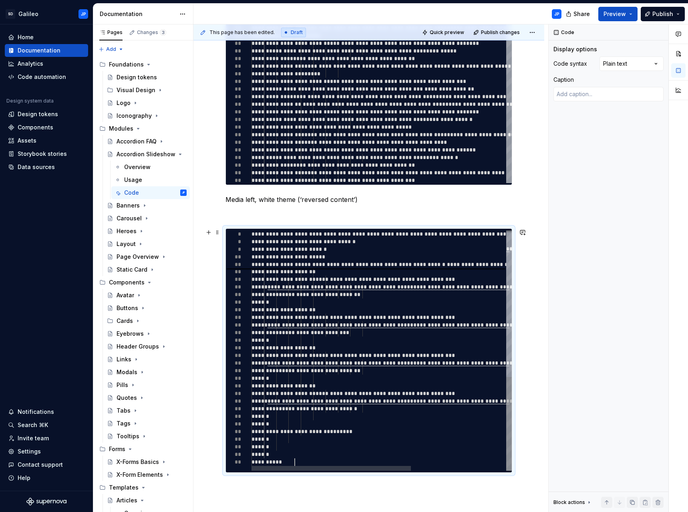
scroll to position [476, 0]
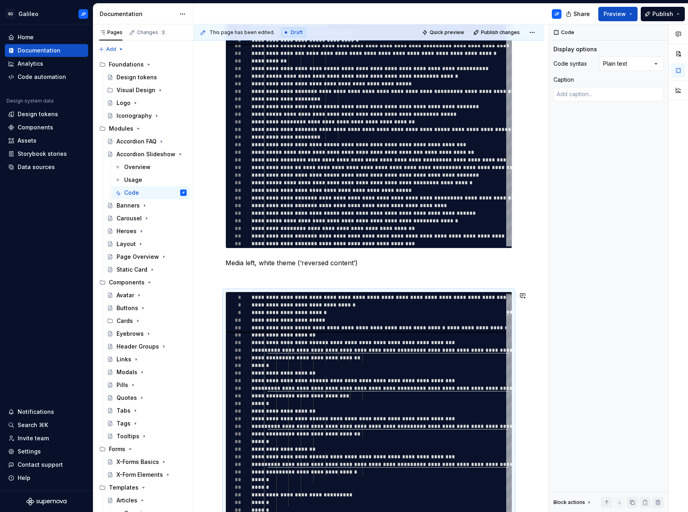
click at [255, 282] on div "Required section class and section ID: The slideshow section page element needs…" at bounding box center [368, 109] width 287 height 854
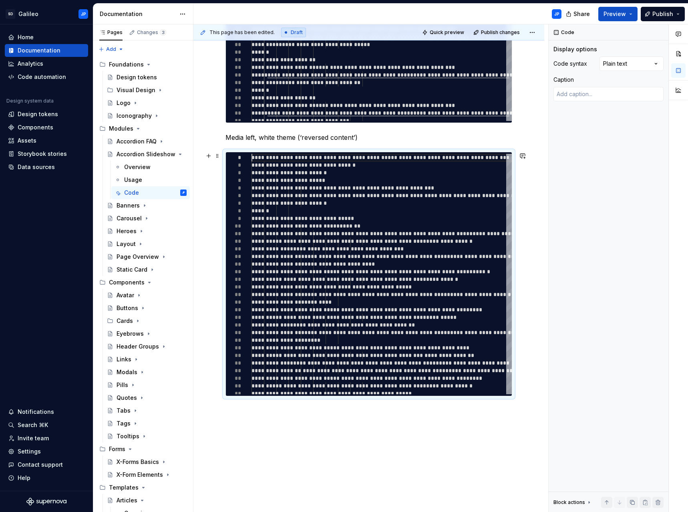
scroll to position [648, 0]
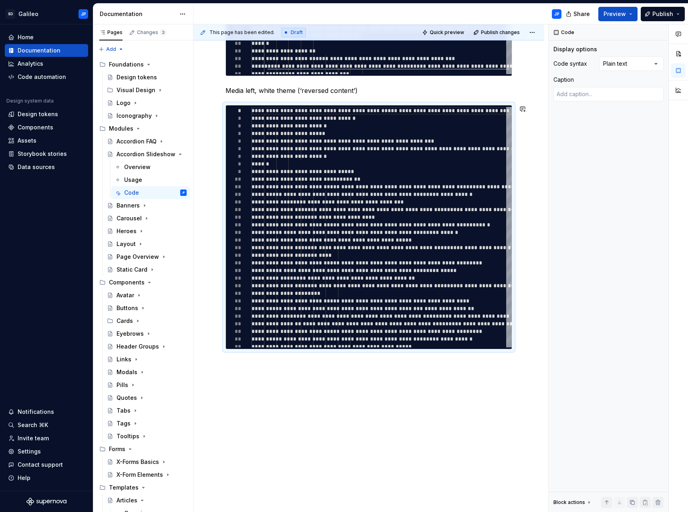
click at [241, 372] on div "Required section class and section ID: The slideshow section page element needs…" at bounding box center [368, 1] width 351 height 1021
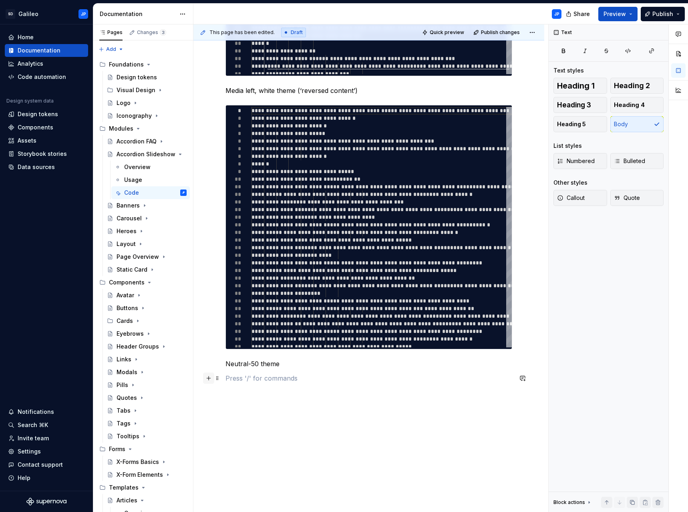
click at [210, 378] on button "button" at bounding box center [208, 377] width 11 height 11
click at [236, 392] on p "cc" at bounding box center [368, 393] width 287 height 10
click at [209, 394] on button "button" at bounding box center [208, 392] width 11 height 11
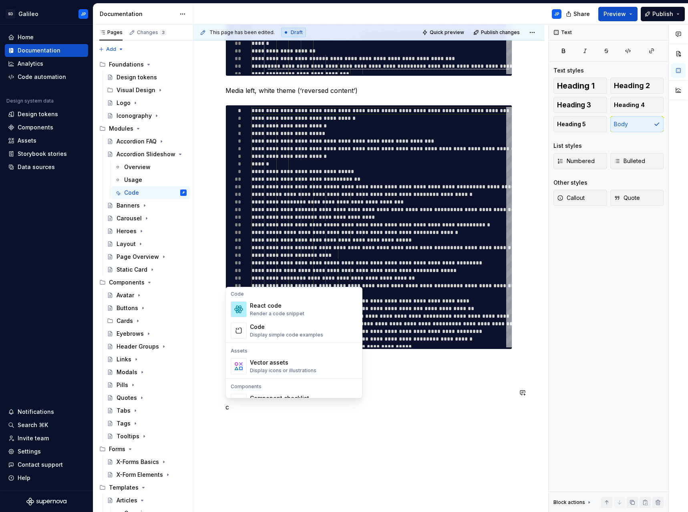
scroll to position [80, 0]
click at [286, 332] on div "Display simple code examples" at bounding box center [286, 334] width 73 height 6
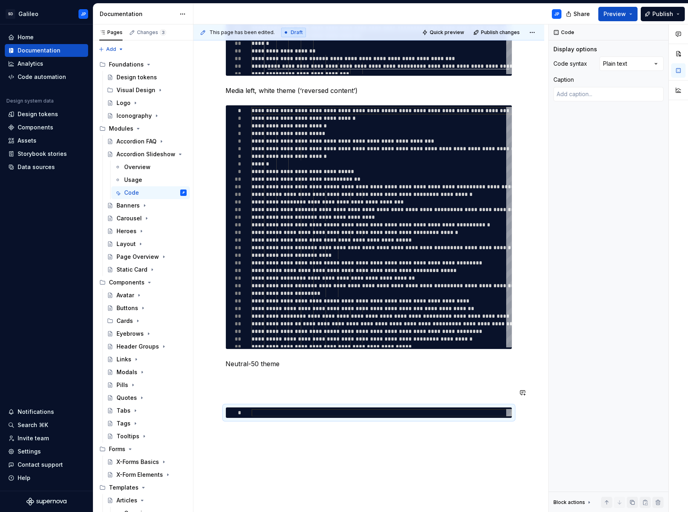
scroll to position [688, 0]
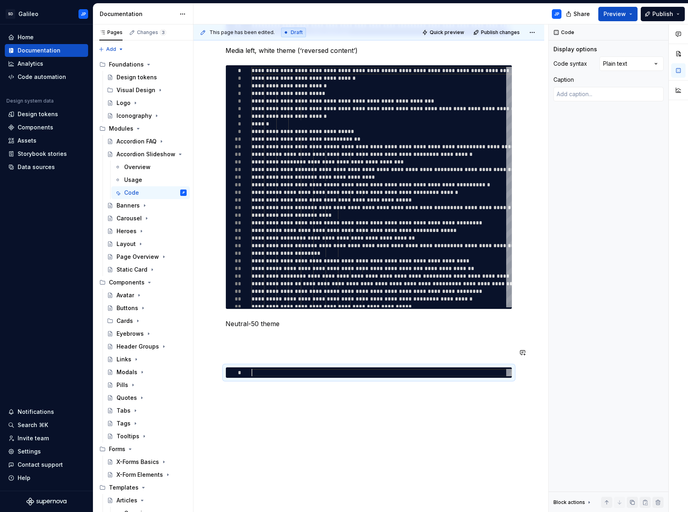
type textarea "*"
type textarea "**********"
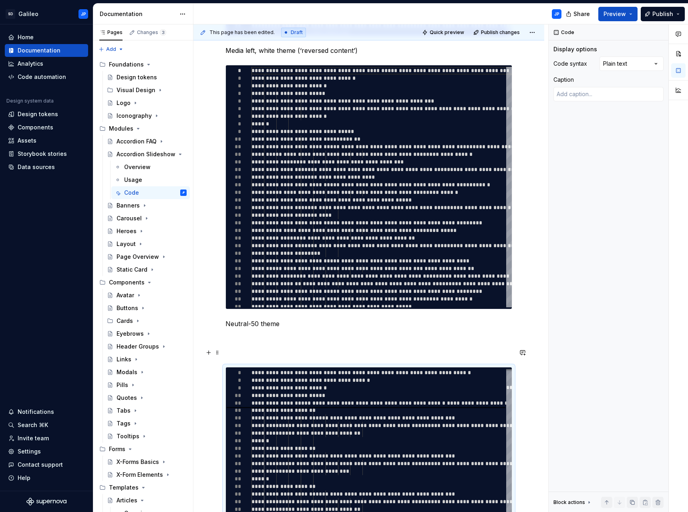
click at [242, 350] on p at bounding box center [368, 353] width 287 height 10
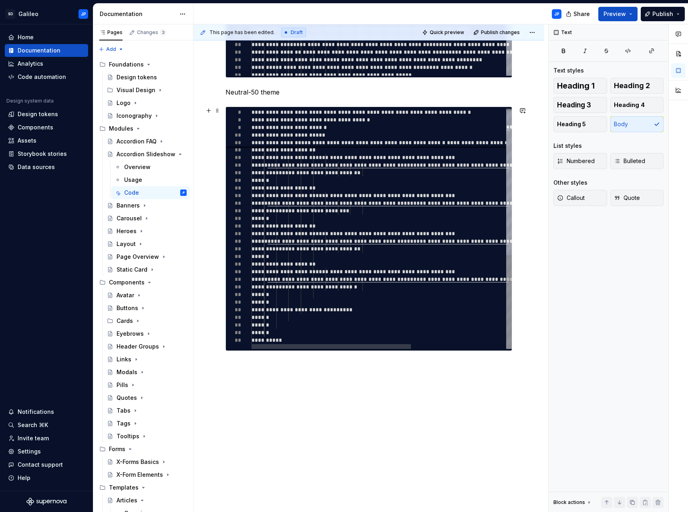
scroll to position [921, 0]
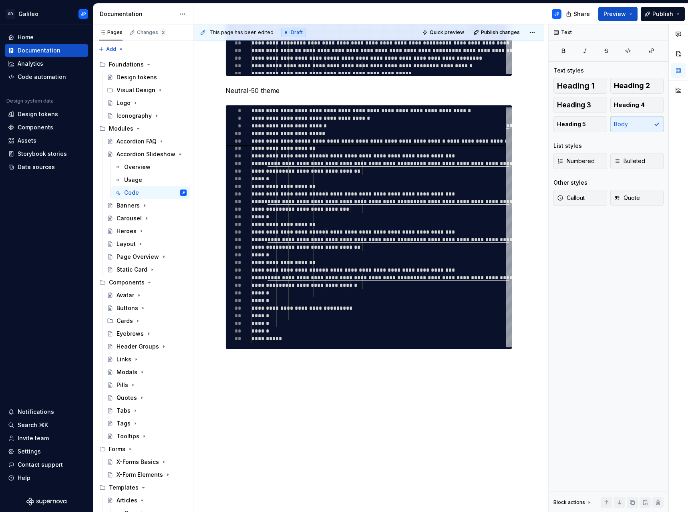
click at [210, 377] on button "button" at bounding box center [208, 377] width 11 height 11
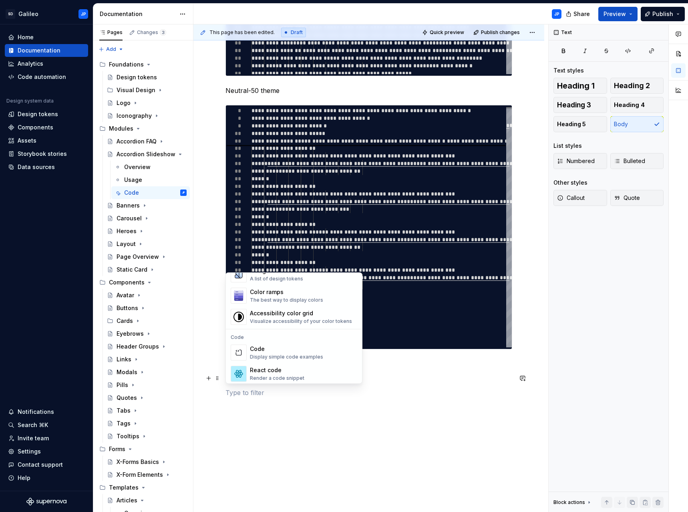
scroll to position [601, 0]
click at [265, 353] on div "Code" at bounding box center [286, 351] width 73 height 8
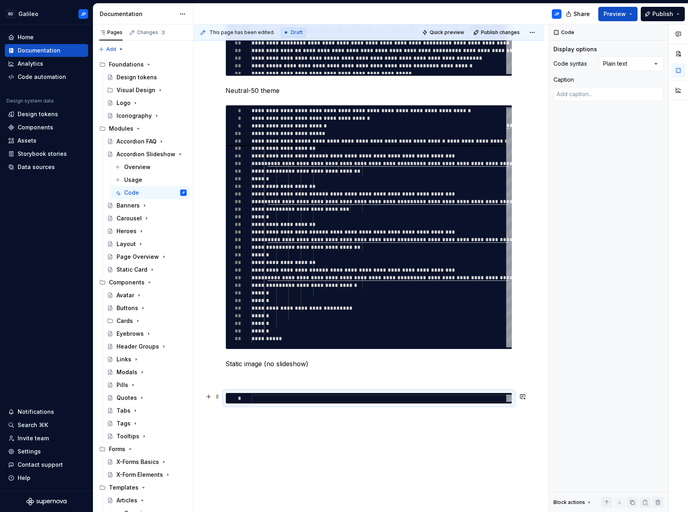
type textarea "*"
type textarea "**********"
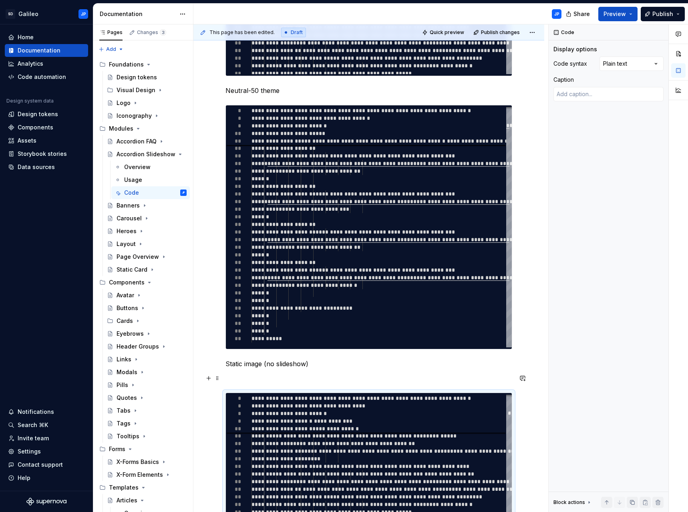
click at [233, 380] on p at bounding box center [368, 378] width 287 height 10
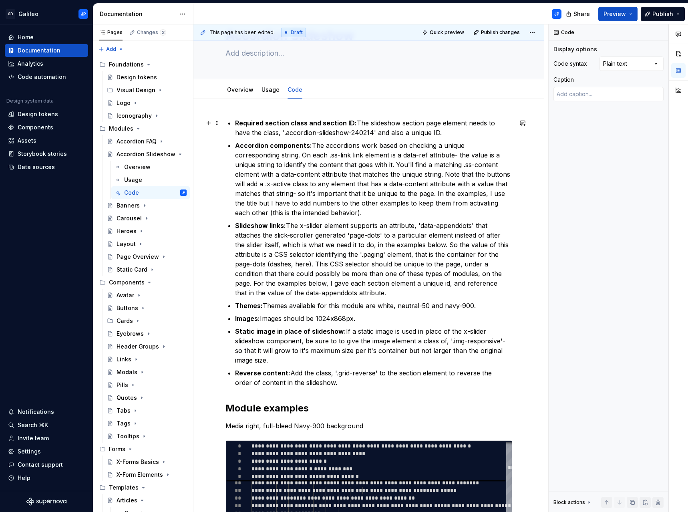
scroll to position [0, 0]
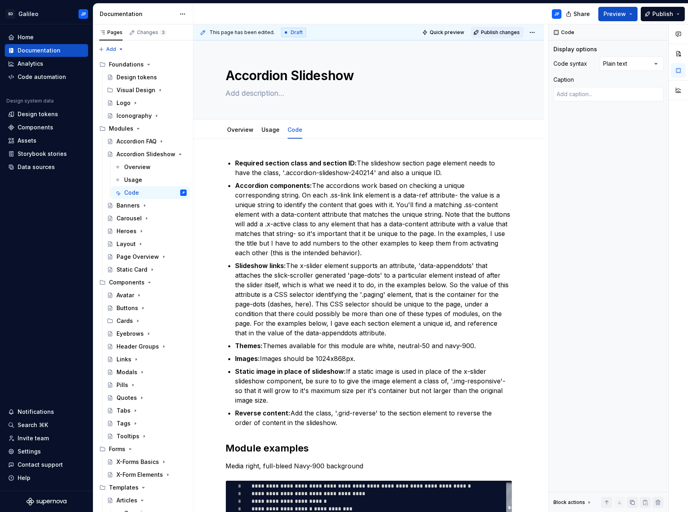
click at [501, 32] on span "Publish changes" at bounding box center [500, 32] width 39 height 6
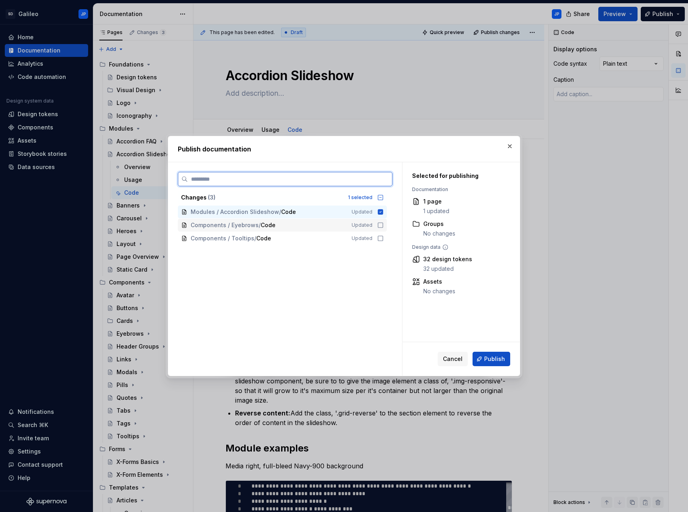
click at [379, 225] on icon at bounding box center [380, 225] width 6 height 6
click at [381, 237] on icon at bounding box center [380, 238] width 6 height 6
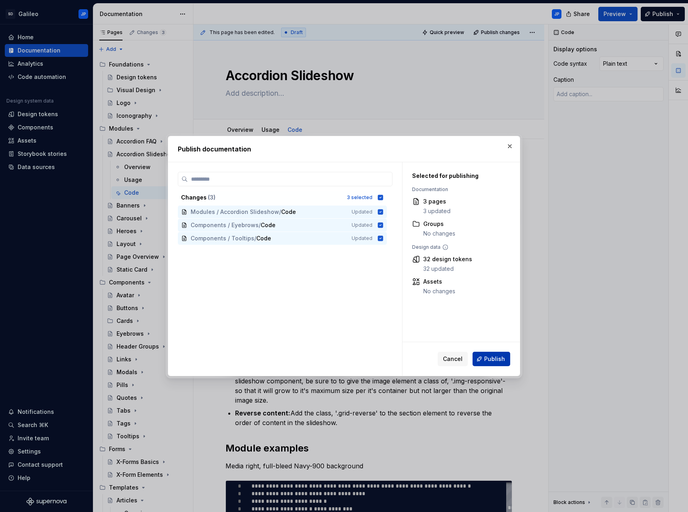
click at [496, 362] on span "Publish" at bounding box center [494, 359] width 21 height 8
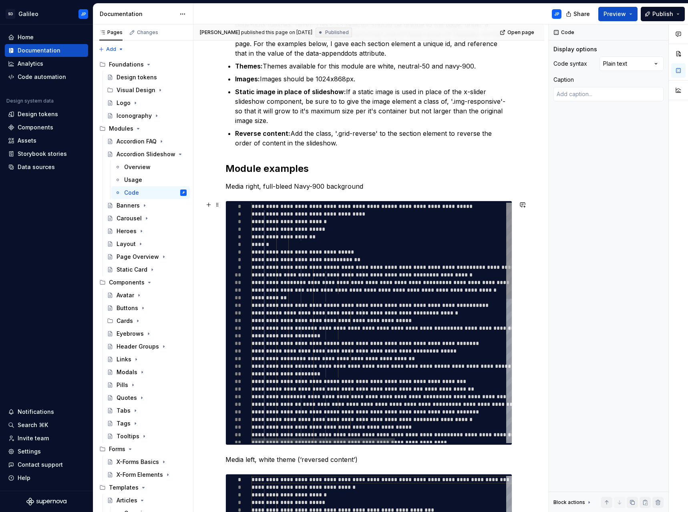
scroll to position [280, 0]
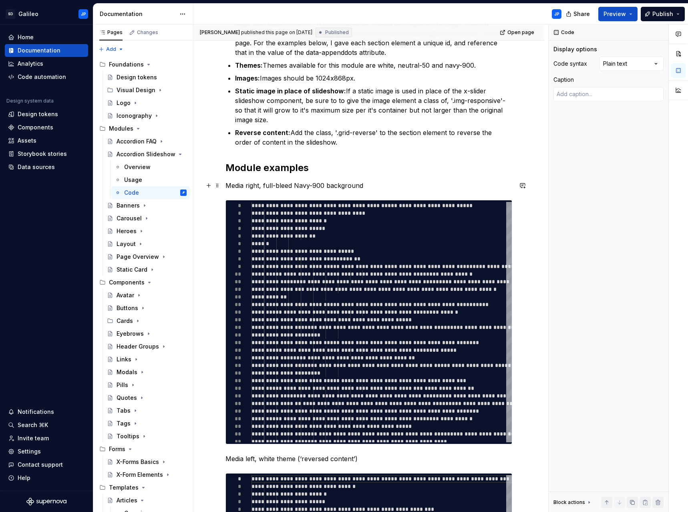
click at [369, 185] on p "Media right, full-bleed Navy-900 background" at bounding box center [368, 186] width 287 height 10
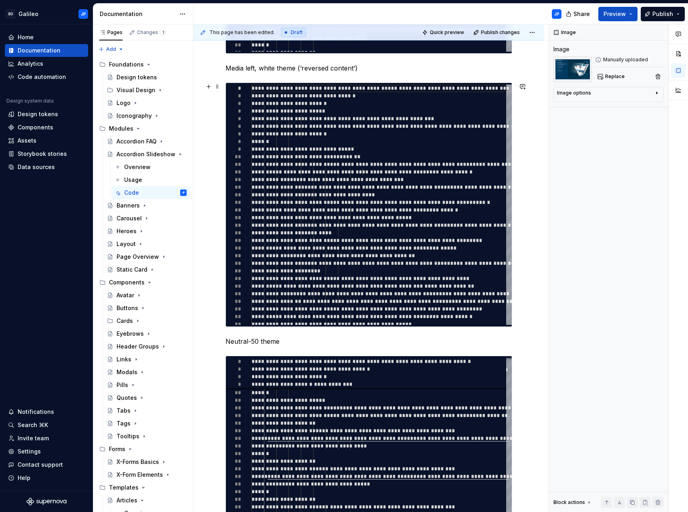
scroll to position [841, 0]
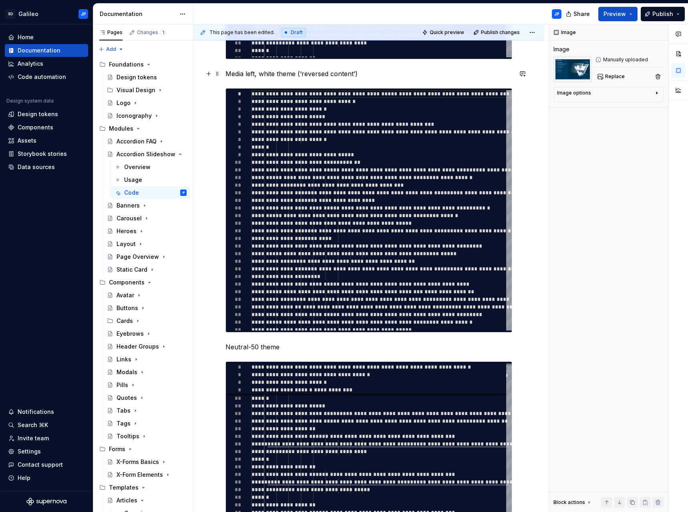
click at [364, 76] on p "Media left, white theme (‘reversed content’)" at bounding box center [368, 74] width 287 height 10
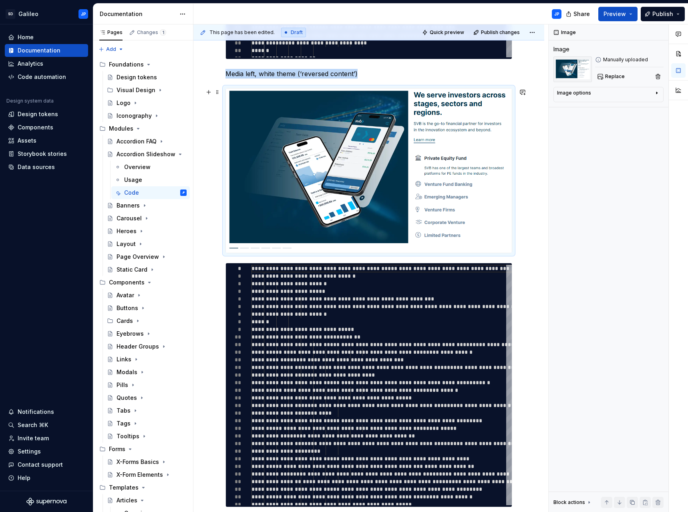
click at [533, 186] on div "Required section class and section ID: The slideshow section page element needs…" at bounding box center [368, 257] width 351 height 1918
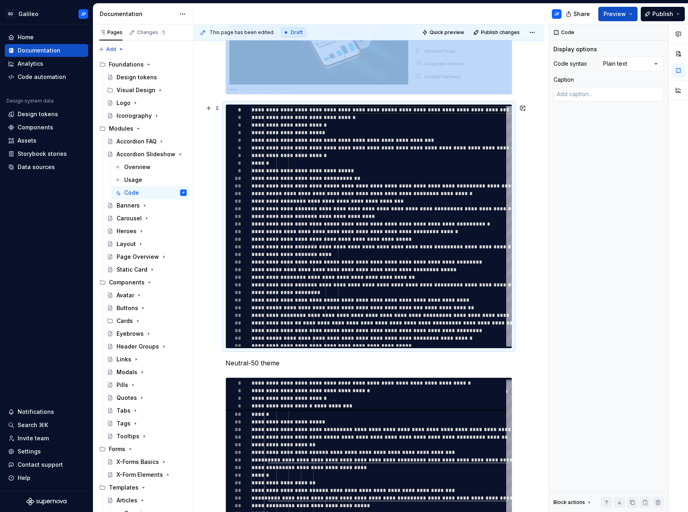
scroll to position [1001, 0]
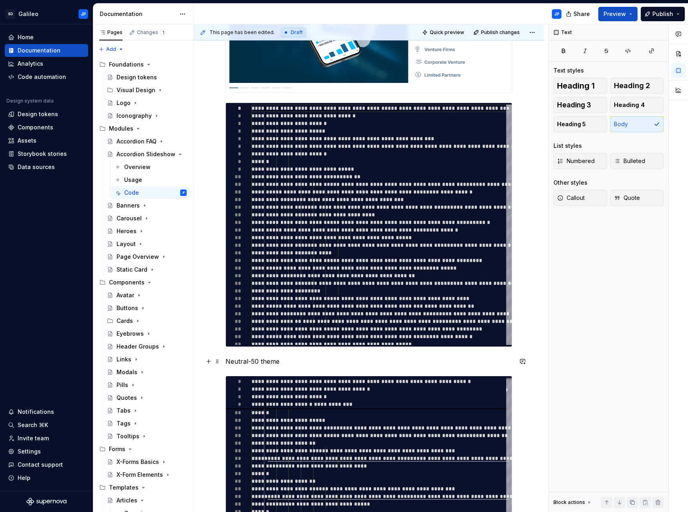
click at [286, 360] on p "Neutral-50 theme" at bounding box center [368, 361] width 287 height 10
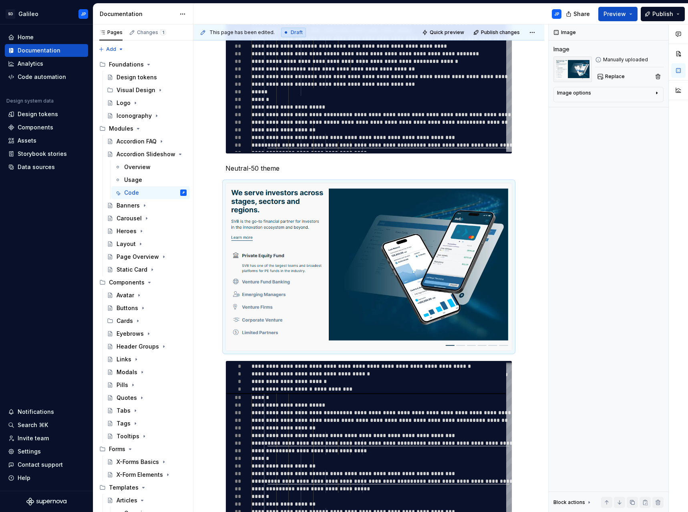
scroll to position [1201, 0]
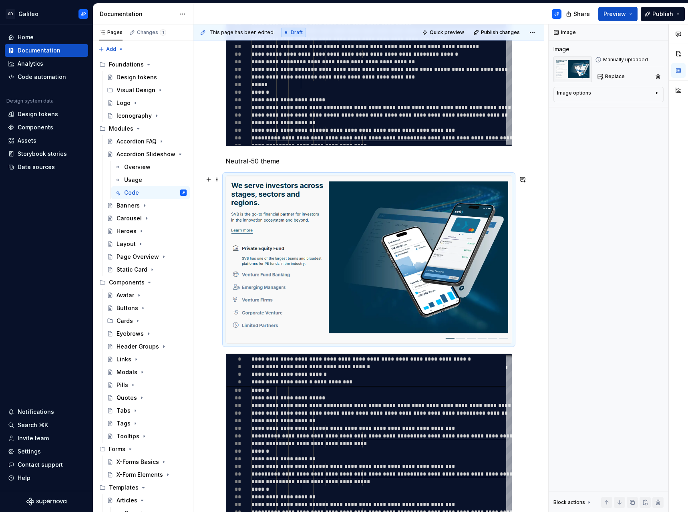
click at [330, 165] on p "Neutral-50 theme" at bounding box center [368, 161] width 287 height 10
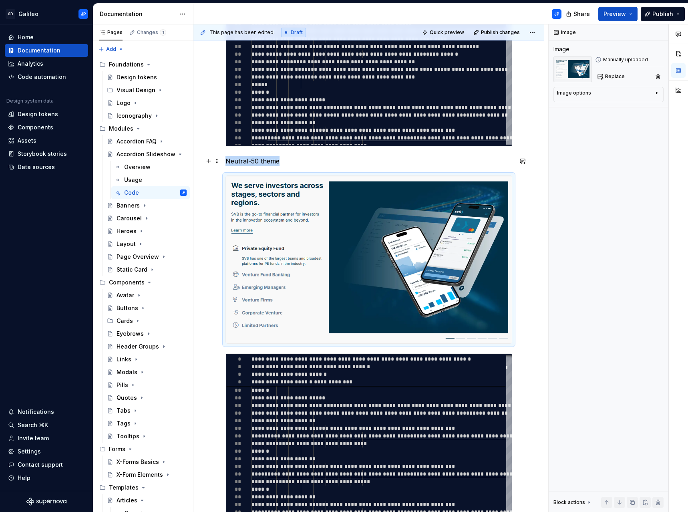
click at [308, 159] on p "Neutral-50 theme" at bounding box center [368, 161] width 287 height 10
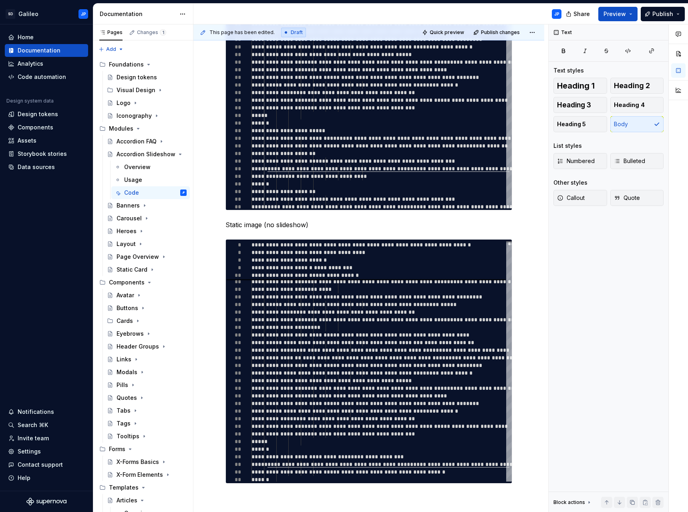
scroll to position [1602, 0]
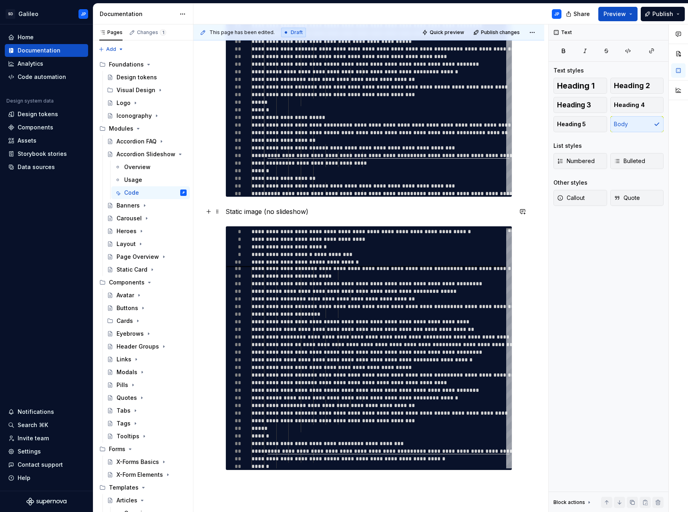
click at [318, 211] on p "Static image (no slideshow)" at bounding box center [368, 212] width 287 height 10
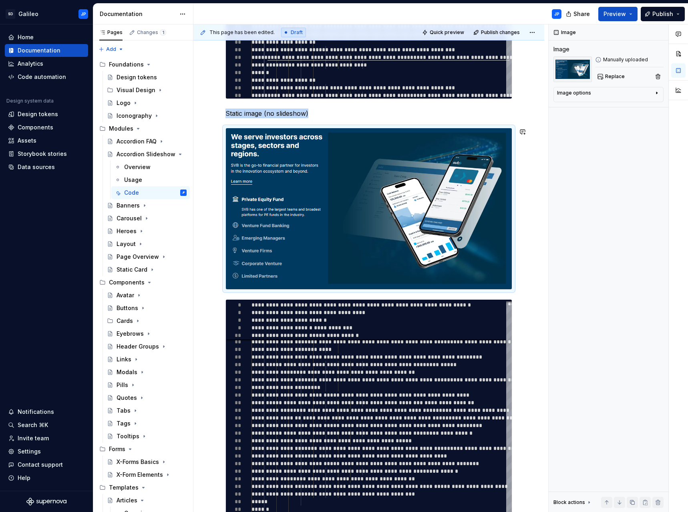
scroll to position [1762, 0]
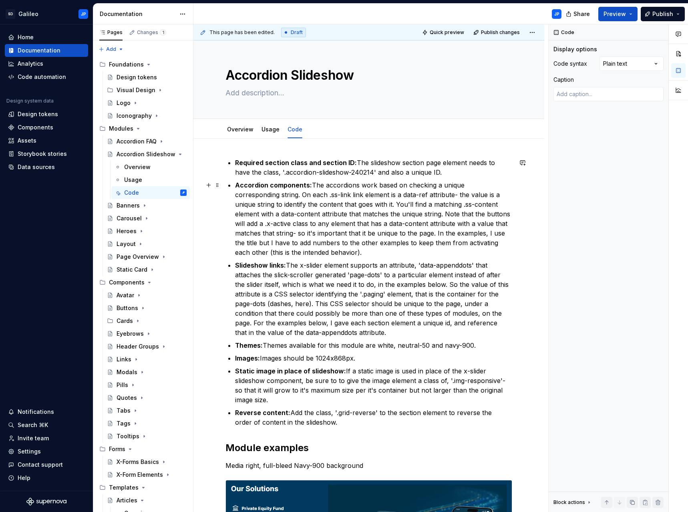
scroll to position [0, 0]
click at [369, 233] on p "Accordion components: The accordions work based on checking a unique correspond…" at bounding box center [373, 219] width 277 height 77
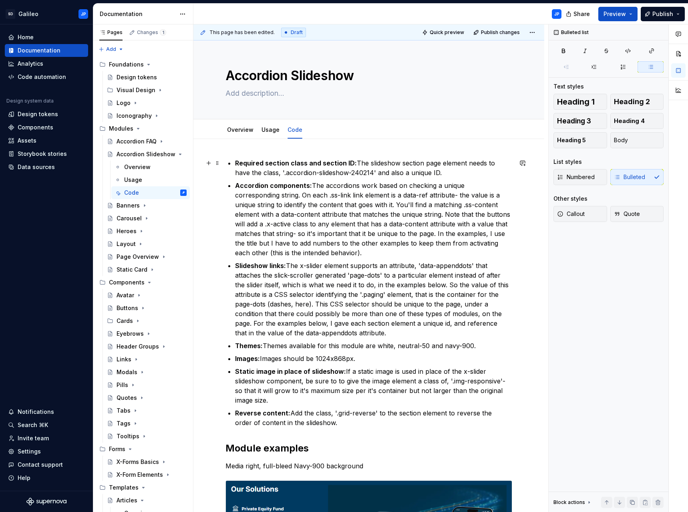
click at [394, 164] on p "Required section class and section ID: The slideshow section page element needs…" at bounding box center [373, 167] width 277 height 19
click at [399, 174] on p "Required section class and section ID: The slideshow section page element needs…" at bounding box center [373, 167] width 277 height 19
click at [436, 176] on p "Required section class and section ID: The slideshow section page element needs…" at bounding box center [373, 167] width 277 height 19
click at [401, 189] on p "Accordion components: The accordions work based on checking a unique correspond…" at bounding box center [373, 219] width 277 height 77
click at [431, 185] on p "Accordion components: The accordions work based on checking a unique correspond…" at bounding box center [373, 219] width 277 height 77
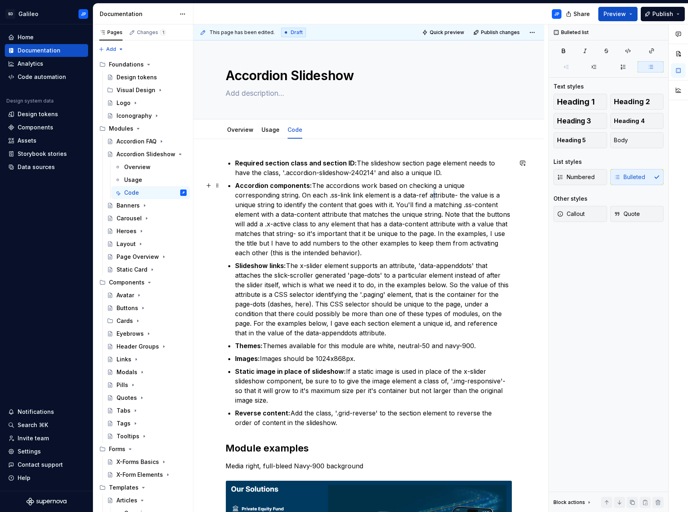
click at [388, 194] on p "Accordion components: The accordions work based on checking a unique correspond…" at bounding box center [373, 219] width 277 height 77
click at [374, 198] on p "Accordion components: The accordions work based on checking a unique correspond…" at bounding box center [373, 219] width 277 height 77
click at [384, 205] on p "Accordion components: The accordions work based on checking a unique correspond…" at bounding box center [373, 219] width 277 height 77
click at [378, 216] on p "Accordion components: The accordions work based on checking a unique correspond…" at bounding box center [373, 219] width 277 height 77
click at [403, 219] on p "Accordion components: The accordions work based on checking a unique correspond…" at bounding box center [373, 219] width 277 height 77
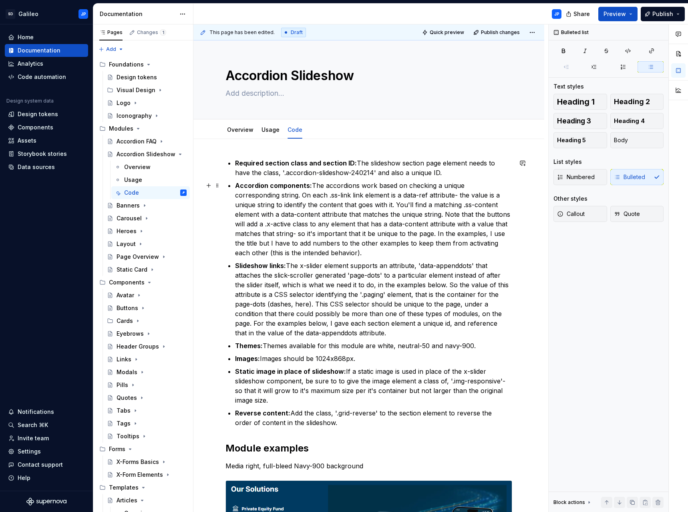
click at [402, 213] on p "Accordion components: The accordions work based on checking a unique correspond…" at bounding box center [373, 219] width 277 height 77
click at [159, 154] on icon "Page tree" at bounding box center [160, 154] width 2 height 1
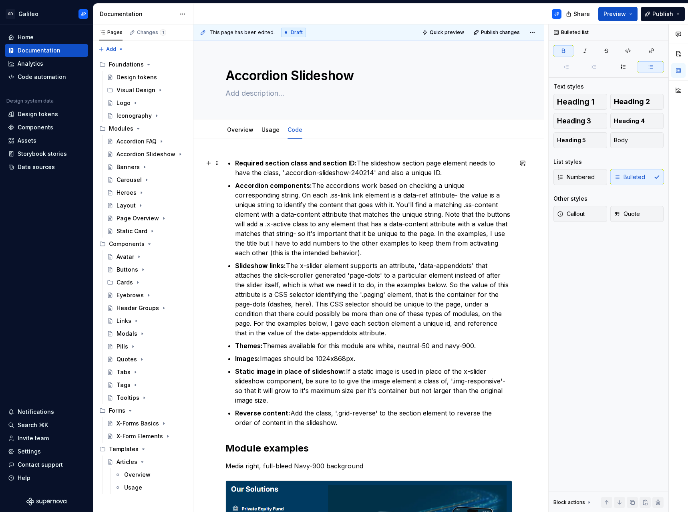
click at [318, 165] on strong "Required section class and section ID:" at bounding box center [296, 163] width 122 height 8
click at [346, 182] on p "Accordion components: The accordions work based on checking a unique correspond…" at bounding box center [373, 219] width 277 height 77
click at [355, 174] on p "Required section class and section ID: The slideshow section page element needs…" at bounding box center [373, 167] width 277 height 19
click at [362, 174] on p "Required section class and section ID: The slideshow section page element needs…" at bounding box center [373, 167] width 277 height 19
click at [360, 191] on p "Accordion components: The accordions work based on checking a unique correspond…" at bounding box center [373, 219] width 277 height 77
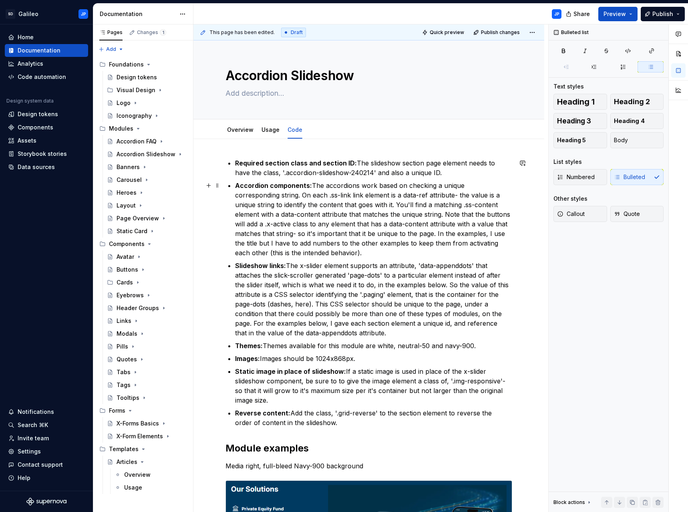
click at [418, 193] on p "Accordion components: The accordions work based on checking a unique correspond…" at bounding box center [373, 219] width 277 height 77
click at [132, 141] on div "Accordion FAQ" at bounding box center [136, 141] width 38 height 8
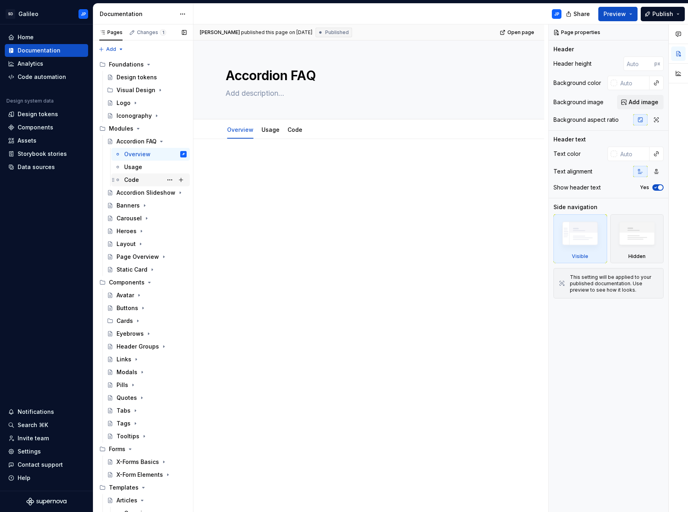
click at [137, 181] on div "Code" at bounding box center [131, 180] width 15 height 8
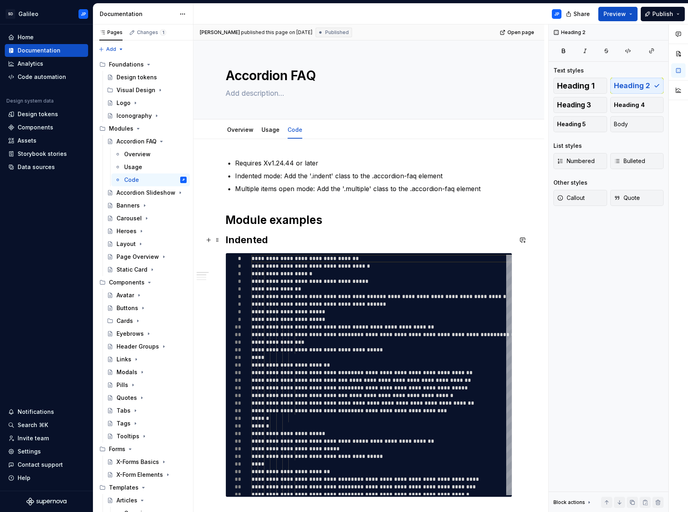
click at [290, 238] on h2 "Indented" at bounding box center [368, 239] width 287 height 13
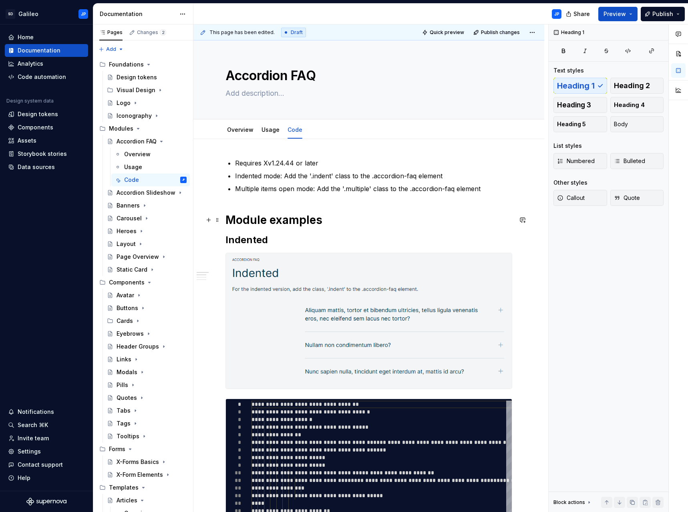
click at [376, 221] on h1 "Module examples" at bounding box center [368, 220] width 287 height 14
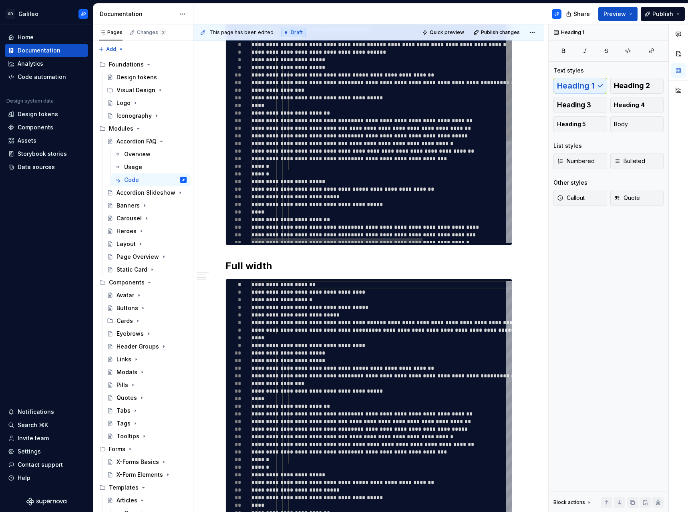
scroll to position [400, 0]
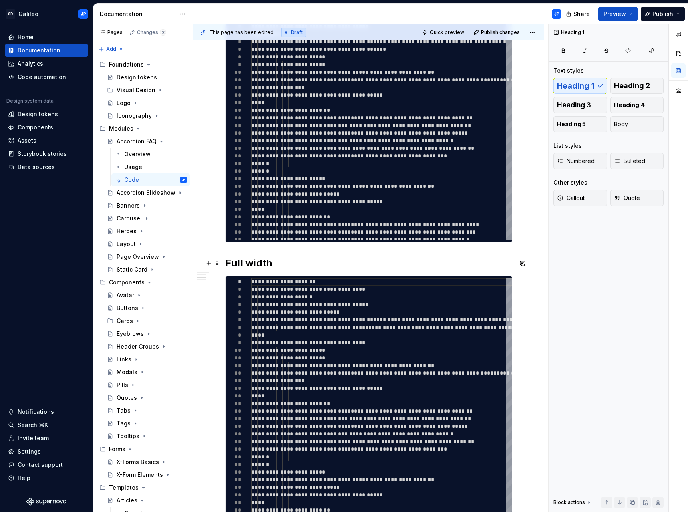
click at [273, 263] on h2 "Full width" at bounding box center [368, 263] width 287 height 13
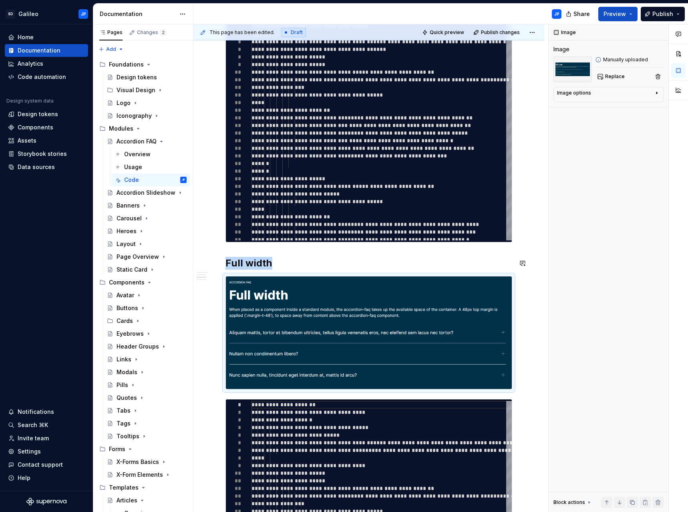
click at [384, 253] on div "**********" at bounding box center [368, 339] width 287 height 1163
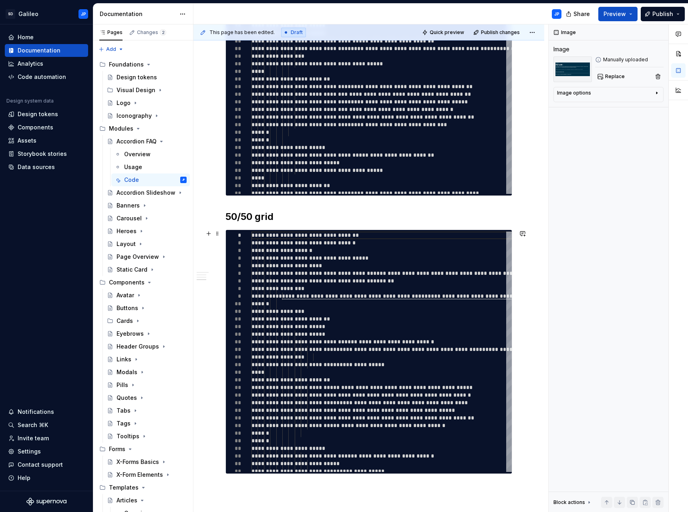
scroll to position [841, 0]
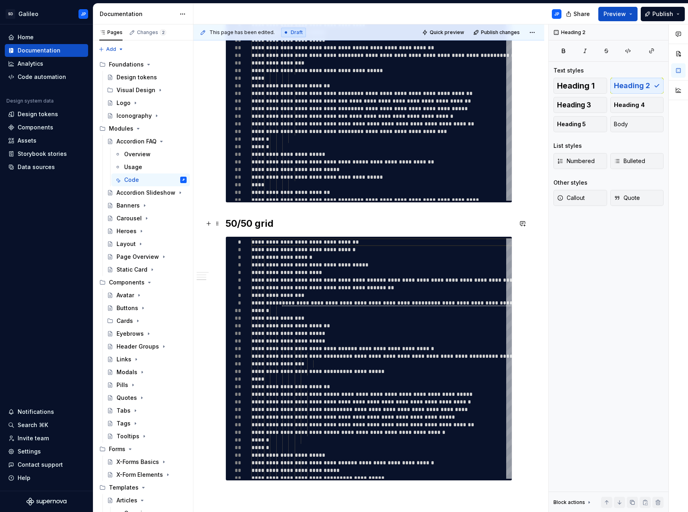
click at [285, 223] on h2 "50/50 grid" at bounding box center [368, 223] width 287 height 13
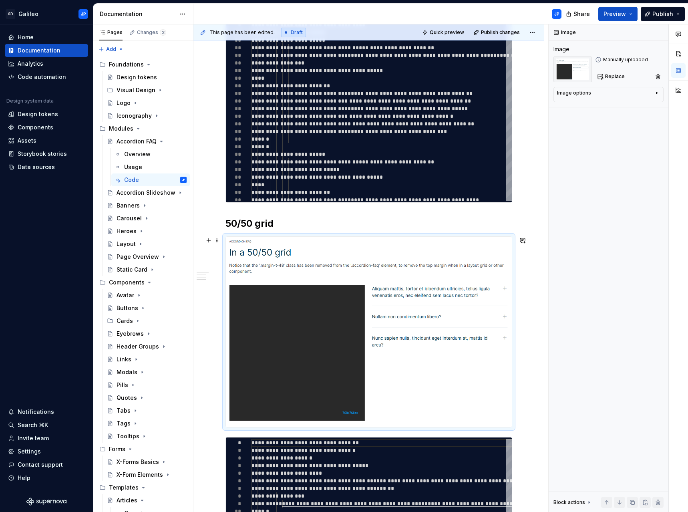
click at [522, 264] on div "**********" at bounding box center [368, 71] width 351 height 1546
click at [443, 222] on h2 "50/50 grid" at bounding box center [368, 223] width 287 height 13
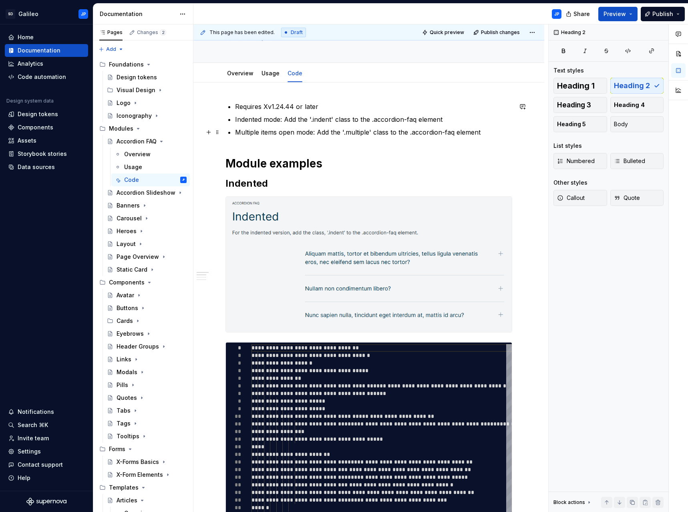
scroll to position [0, 0]
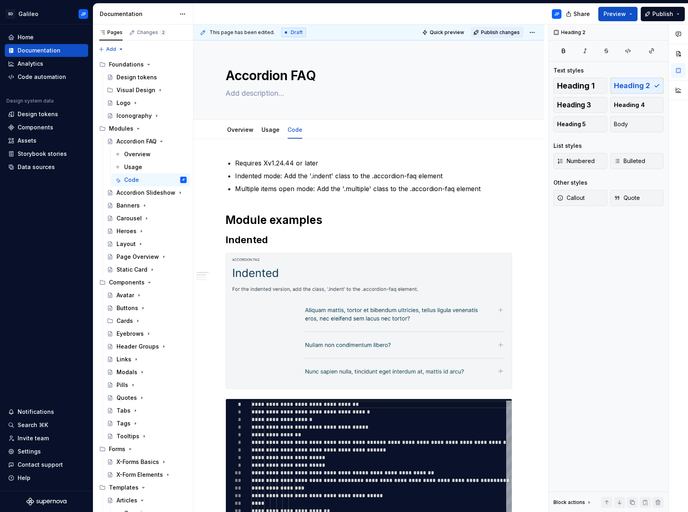
click at [504, 33] on span "Publish changes" at bounding box center [500, 32] width 39 height 6
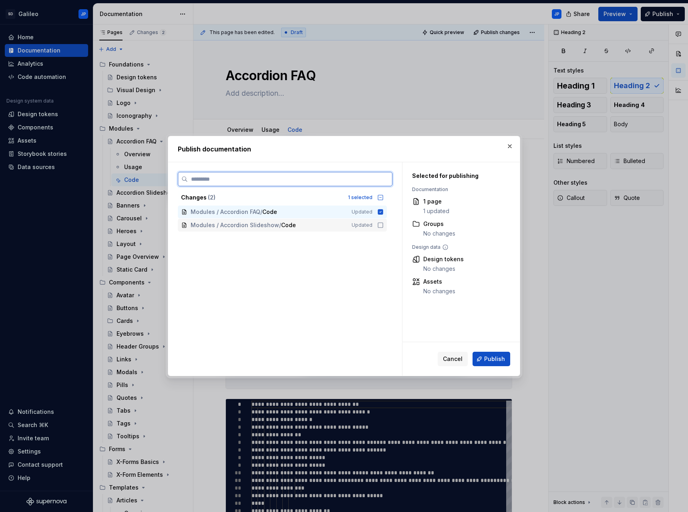
click at [381, 226] on icon at bounding box center [380, 225] width 6 height 6
click at [503, 359] on span "Publish" at bounding box center [494, 359] width 21 height 8
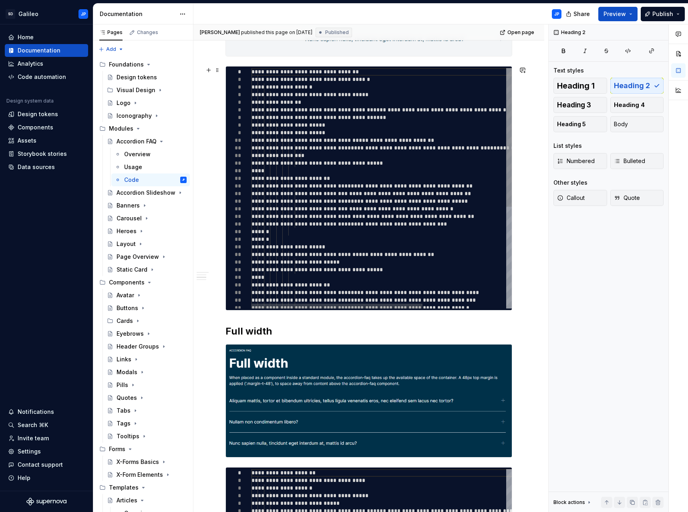
scroll to position [332, 0]
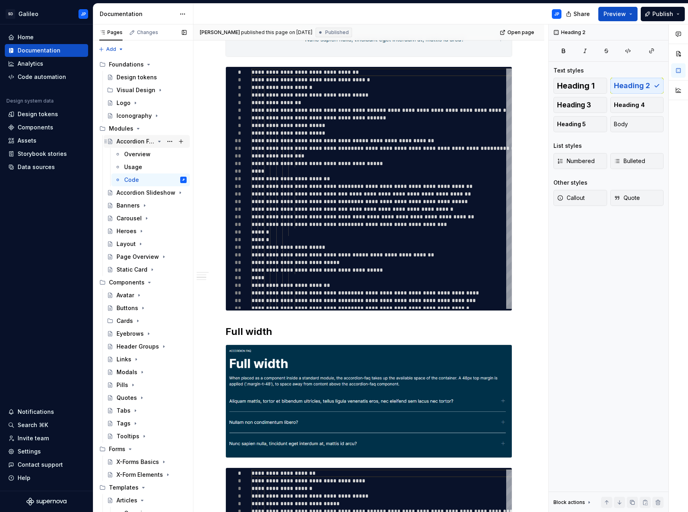
click at [159, 142] on icon "Page tree" at bounding box center [160, 141] width 2 height 1
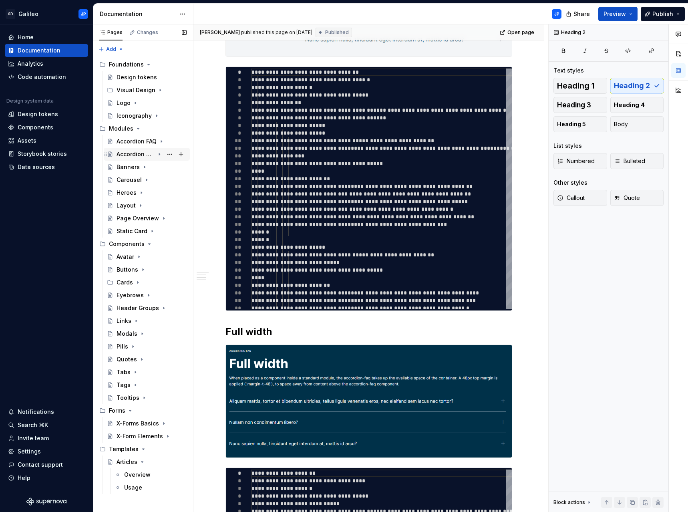
click at [161, 155] on icon "Page tree" at bounding box center [159, 154] width 6 height 6
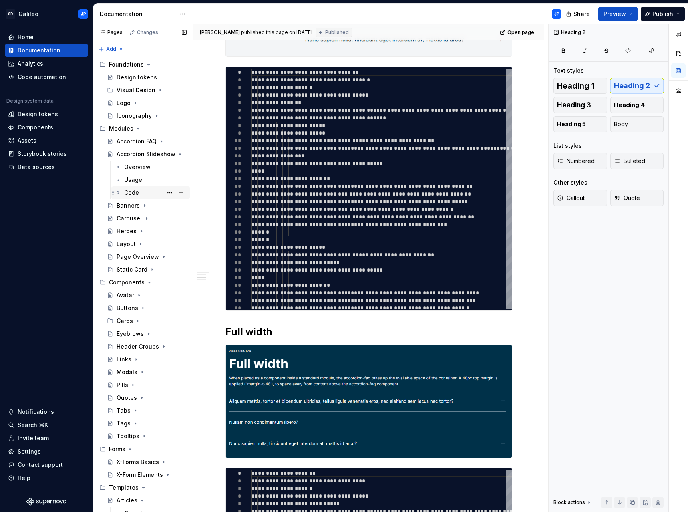
click at [136, 195] on div "Code" at bounding box center [131, 193] width 15 height 8
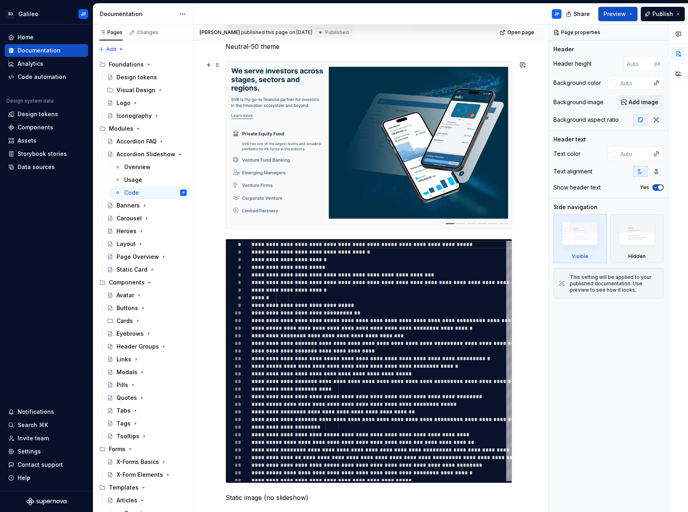
scroll to position [1321, 0]
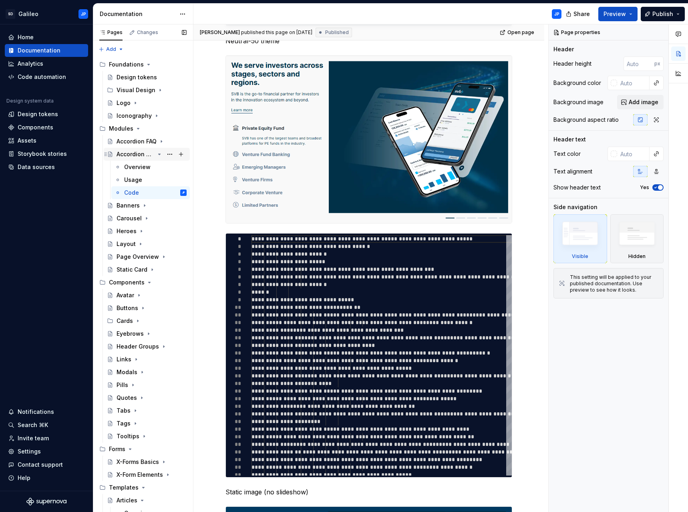
click at [157, 155] on icon "Page tree" at bounding box center [159, 154] width 6 height 6
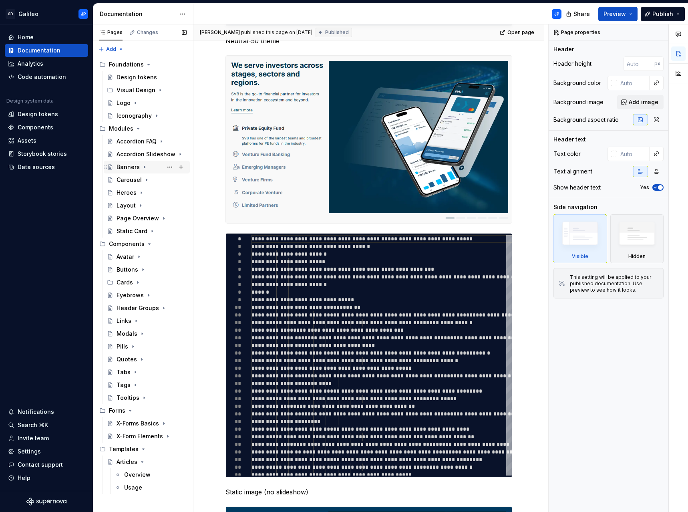
click at [133, 168] on div "Banners" at bounding box center [128, 167] width 23 height 8
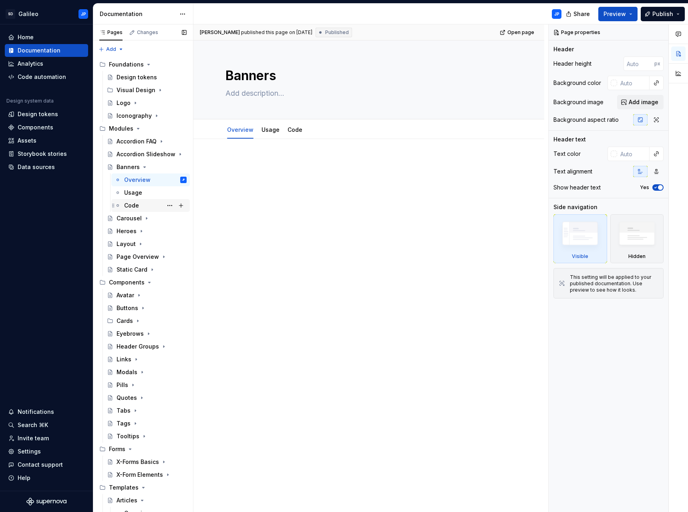
click at [139, 205] on div "Code" at bounding box center [155, 205] width 62 height 11
click at [143, 166] on icon "Page tree" at bounding box center [144, 167] width 6 height 6
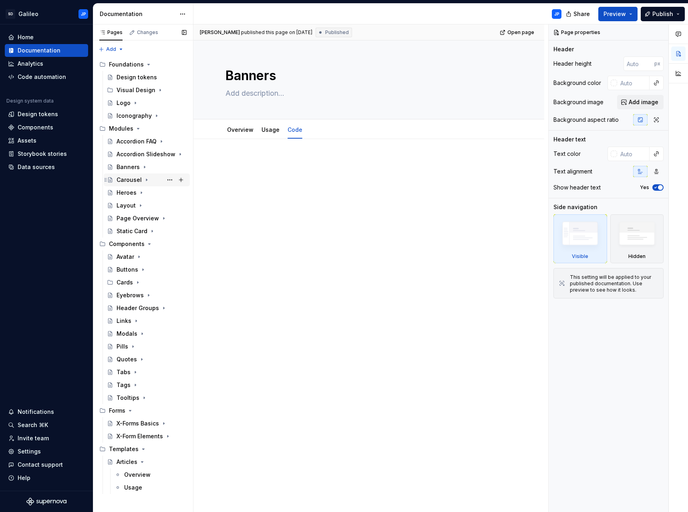
click at [146, 179] on icon "Page tree" at bounding box center [146, 180] width 1 height 2
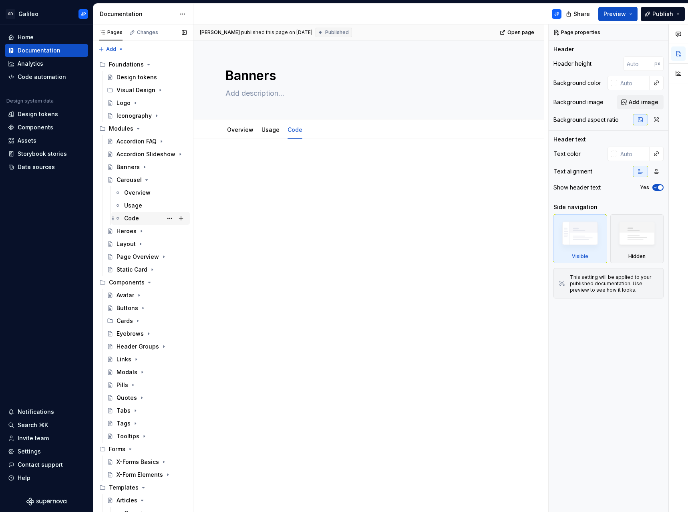
click at [136, 217] on div "Code" at bounding box center [131, 218] width 15 height 8
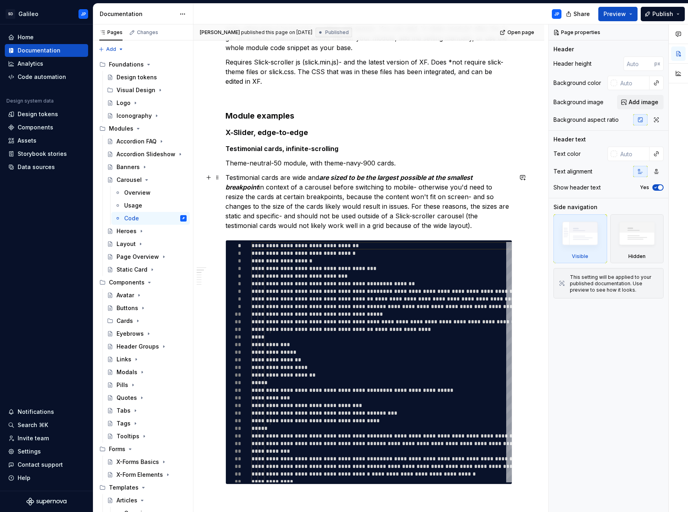
scroll to position [601, 0]
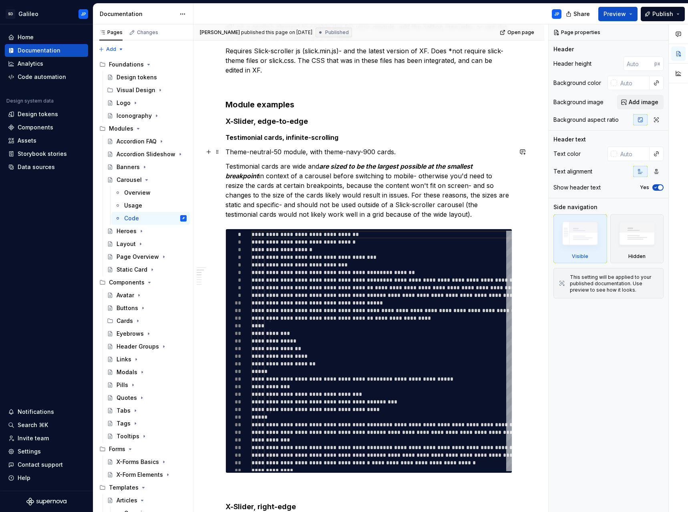
click at [408, 155] on p "Theme-neutral-50 module, with theme-navy-900 cards." at bounding box center [368, 152] width 287 height 10
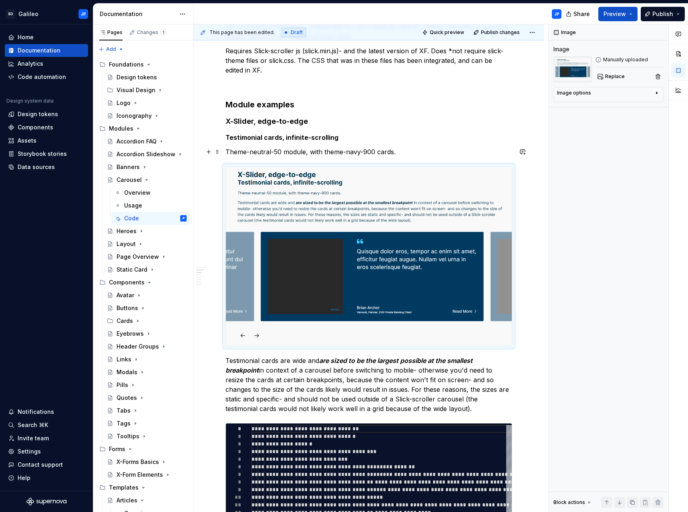
click at [424, 151] on p "Theme-neutral-50 module, with theme-navy-900 cards." at bounding box center [368, 152] width 287 height 10
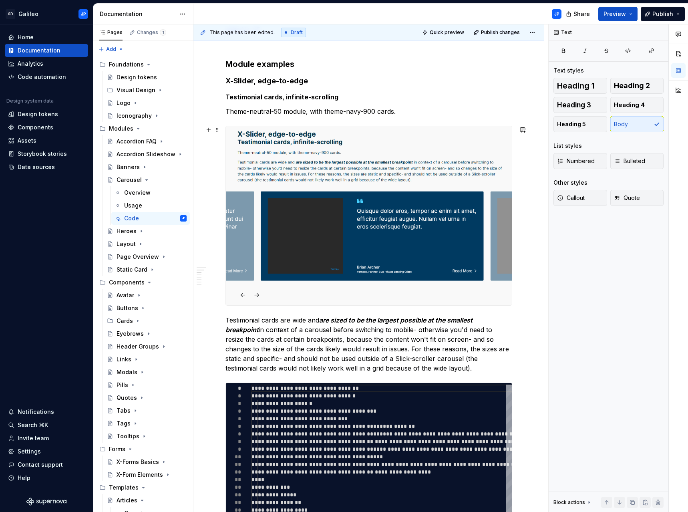
scroll to position [641, 0]
click at [402, 323] on em "are sized to be the largest possible at the smallest breakpoint" at bounding box center [349, 325] width 249 height 18
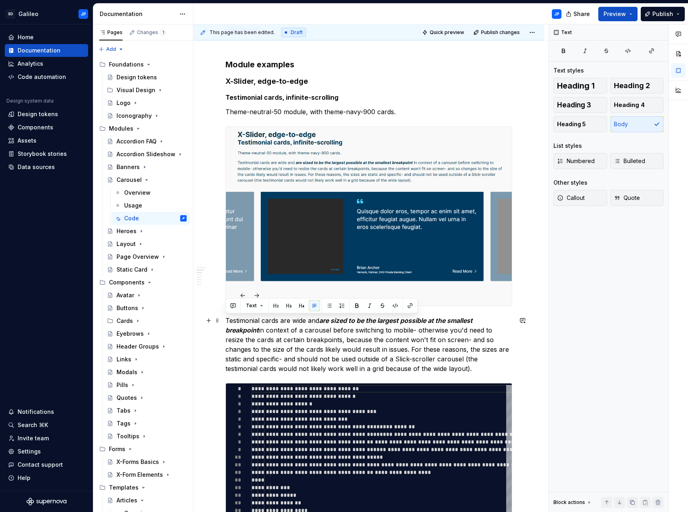
drag, startPoint x: 475, startPoint y: 369, endPoint x: 225, endPoint y: 322, distance: 254.3
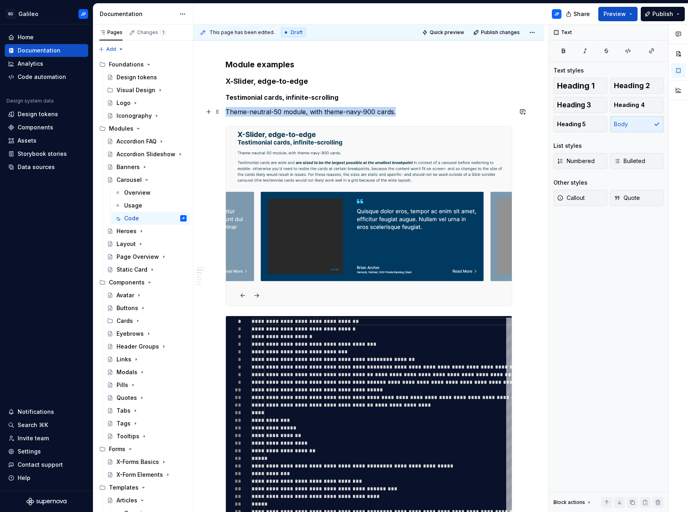
click at [332, 108] on p "Theme-neutral-50 module, with theme-navy-900 cards." at bounding box center [368, 112] width 287 height 10
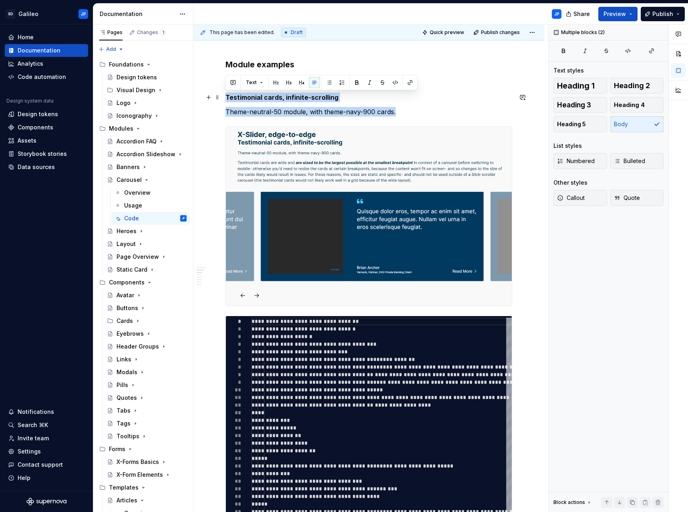
drag, startPoint x: 394, startPoint y: 112, endPoint x: 221, endPoint y: 97, distance: 174.4
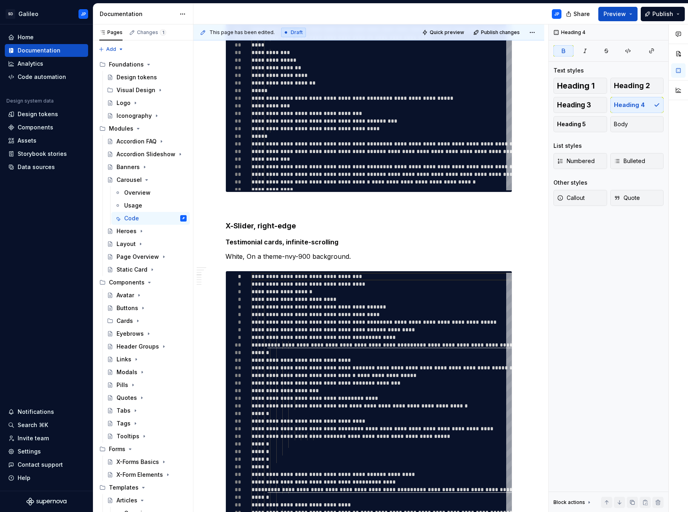
scroll to position [1001, 0]
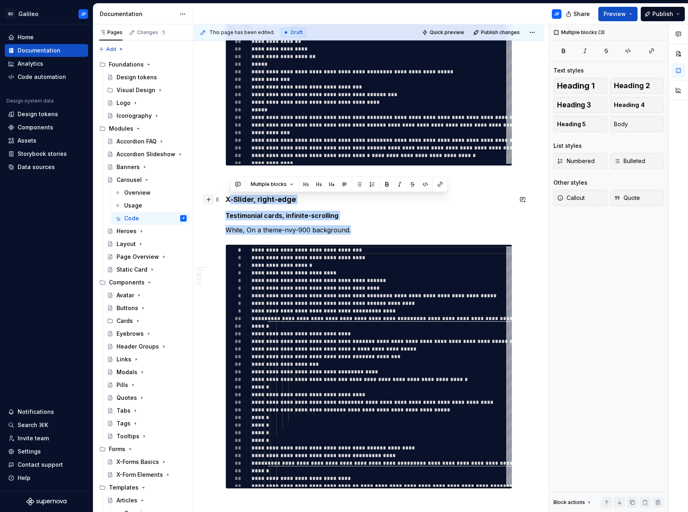
drag, startPoint x: 355, startPoint y: 230, endPoint x: 211, endPoint y: 203, distance: 146.0
click at [225, 203] on div "X-Slider X-Slider is a second-generation simple and automatic carousel system u…" at bounding box center [368, 475] width 287 height 2637
click at [329, 221] on div "X-Slider X-Slider is a second-generation simple and automatic carousel system u…" at bounding box center [368, 470] width 287 height 2627
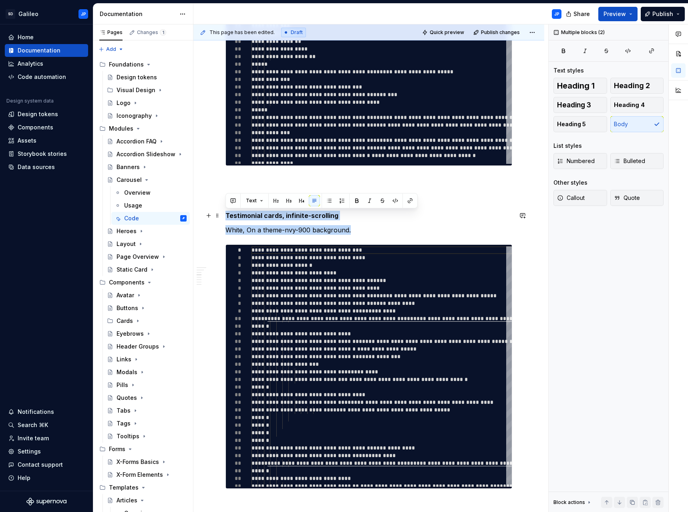
drag, startPoint x: 320, startPoint y: 227, endPoint x: 227, endPoint y: 213, distance: 94.7
click at [227, 213] on div "X-Slider X-Slider is a second-generation simple and automatic carousel system u…" at bounding box center [368, 470] width 287 height 2627
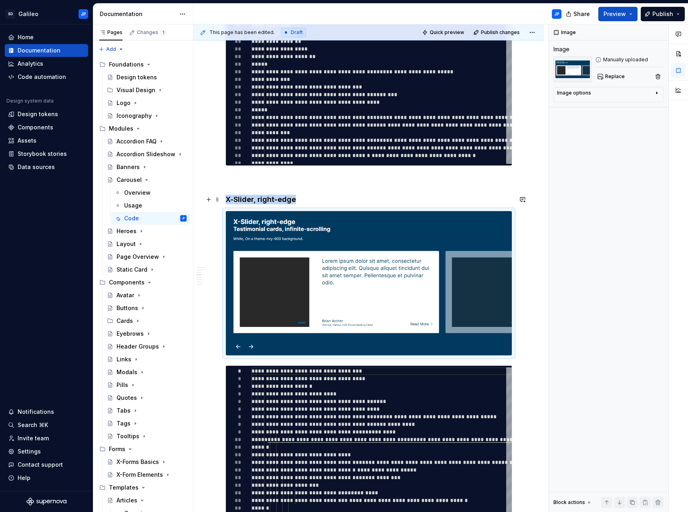
click at [389, 195] on h4 "X-Slider, right-edge" at bounding box center [368, 200] width 287 height 10
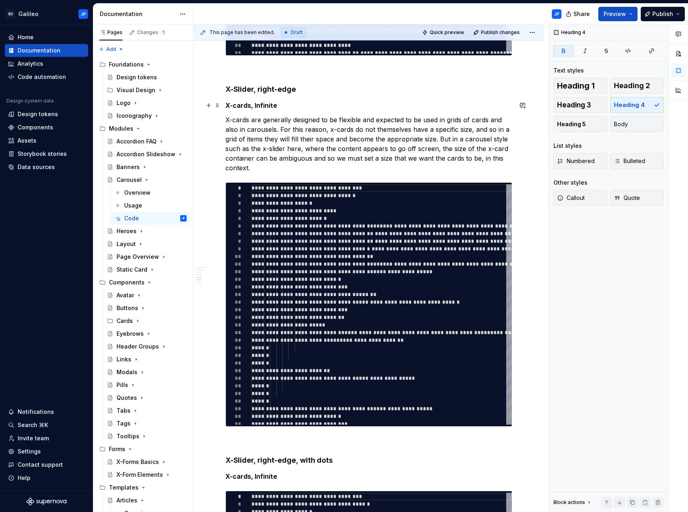
scroll to position [1562, 0]
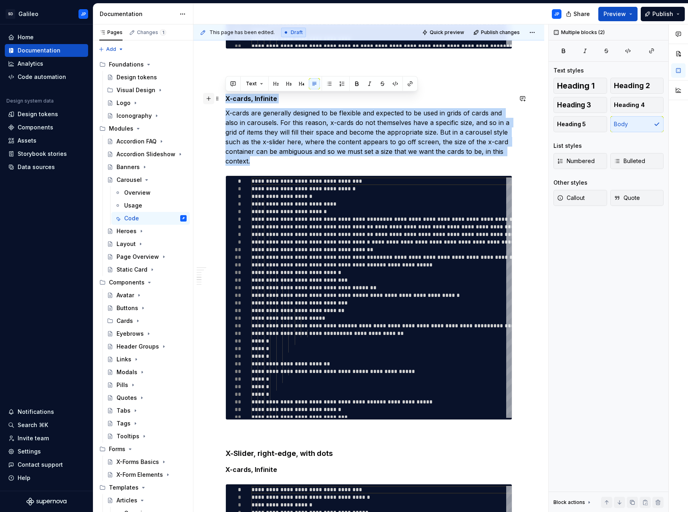
drag, startPoint x: 258, startPoint y: 160, endPoint x: 209, endPoint y: 95, distance: 82.3
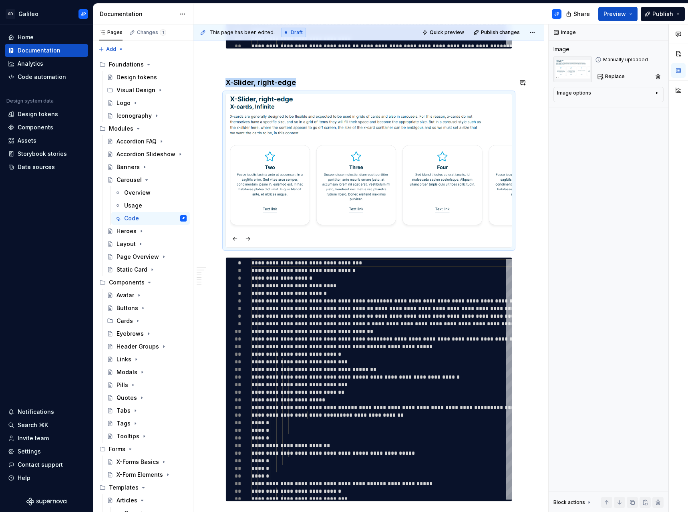
click at [406, 76] on div "X-Slider X-Slider is a second-generation simple and automatic carousel system u…" at bounding box center [368, 12] width 287 height 2830
click at [300, 83] on h4 "X-Slider, right-edge" at bounding box center [368, 83] width 287 height 10
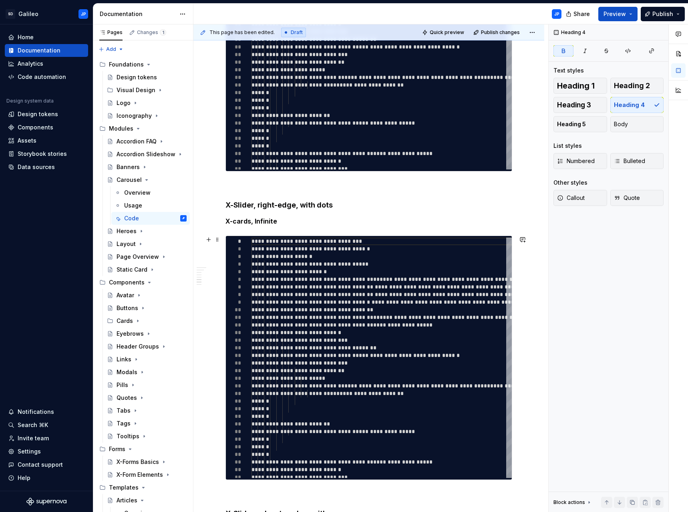
scroll to position [1922, 0]
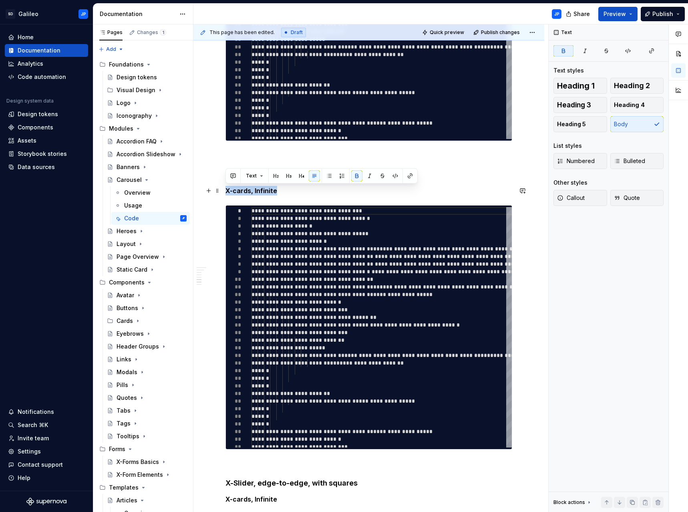
drag, startPoint x: 280, startPoint y: 190, endPoint x: 221, endPoint y: 191, distance: 59.3
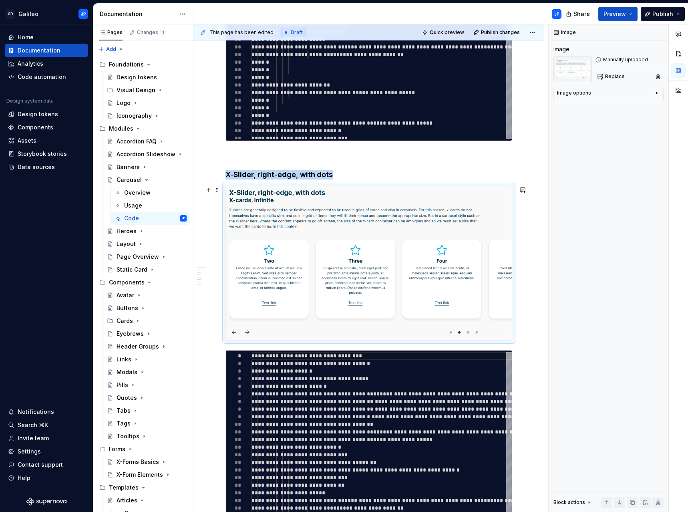
click at [358, 175] on h4 "X-Slider, right-edge, with dots" at bounding box center [368, 175] width 287 height 10
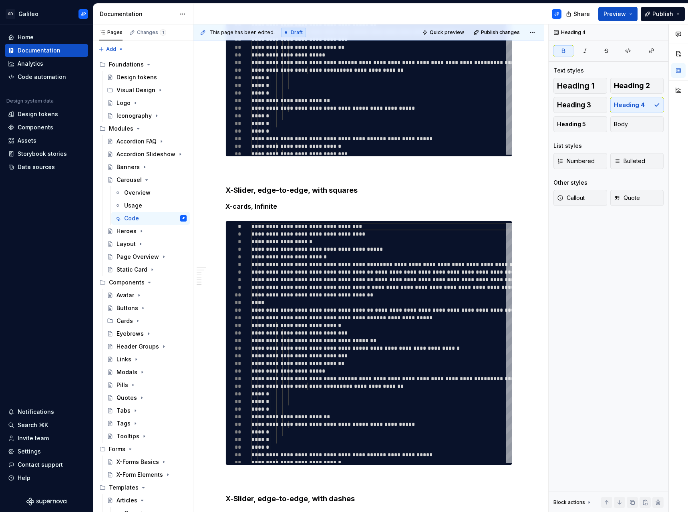
scroll to position [2363, 0]
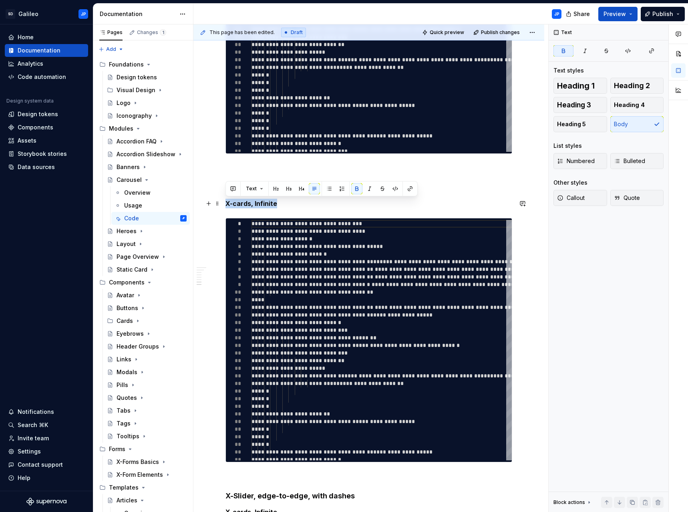
drag, startPoint x: 279, startPoint y: 203, endPoint x: 224, endPoint y: 201, distance: 55.3
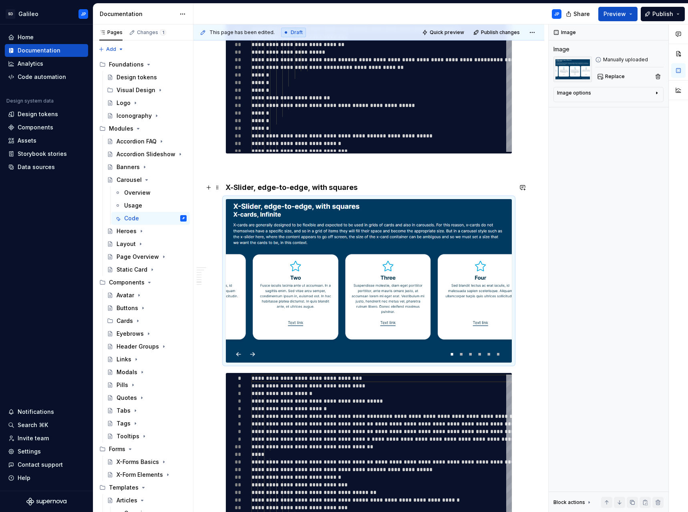
click at [366, 187] on h4 "X-Slider, edge-to-edge, with squares" at bounding box center [368, 188] width 287 height 10
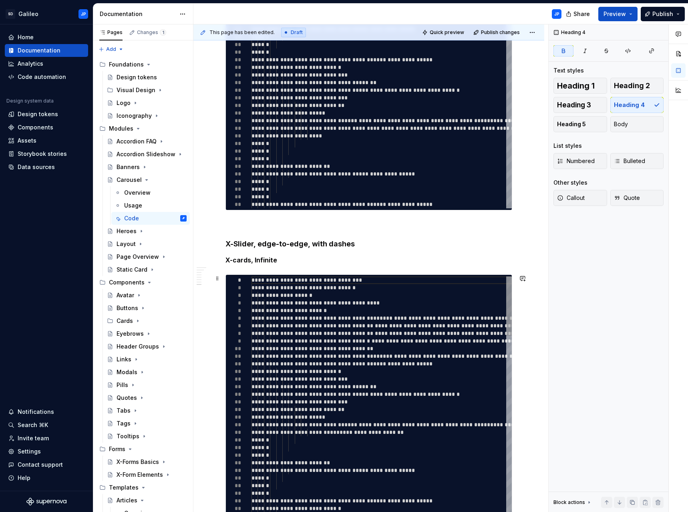
scroll to position [2778, 0]
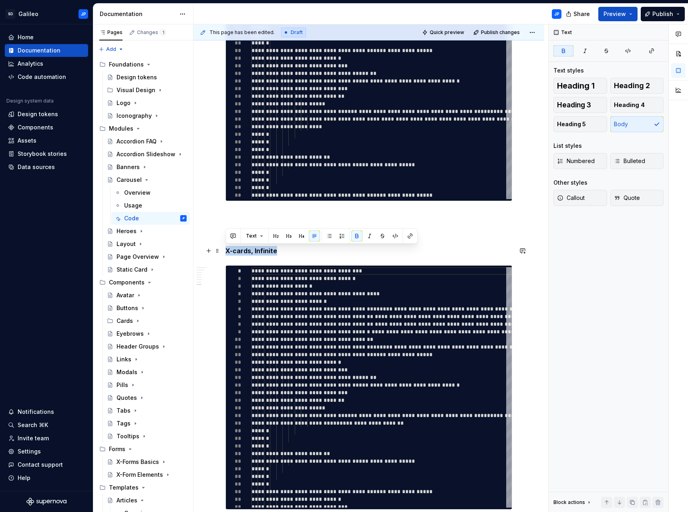
drag, startPoint x: 277, startPoint y: 252, endPoint x: 225, endPoint y: 250, distance: 51.3
click at [225, 250] on p "X-cards, Infinite" at bounding box center [368, 251] width 287 height 10
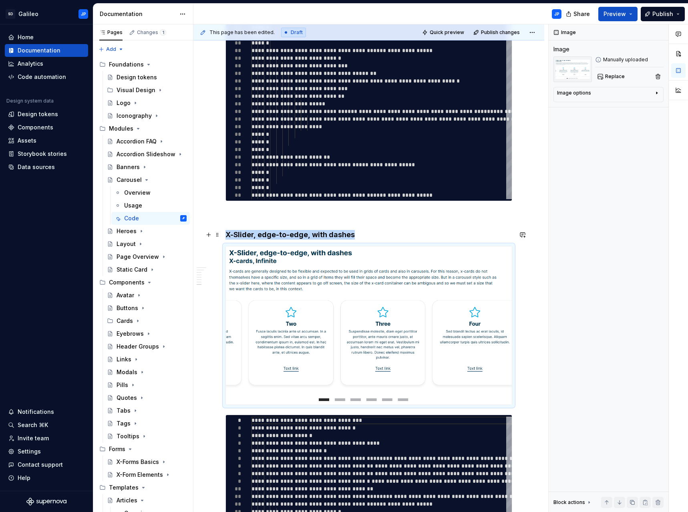
click at [374, 237] on h4 "X-Slider, edge-to-edge, with dashes" at bounding box center [368, 235] width 287 height 10
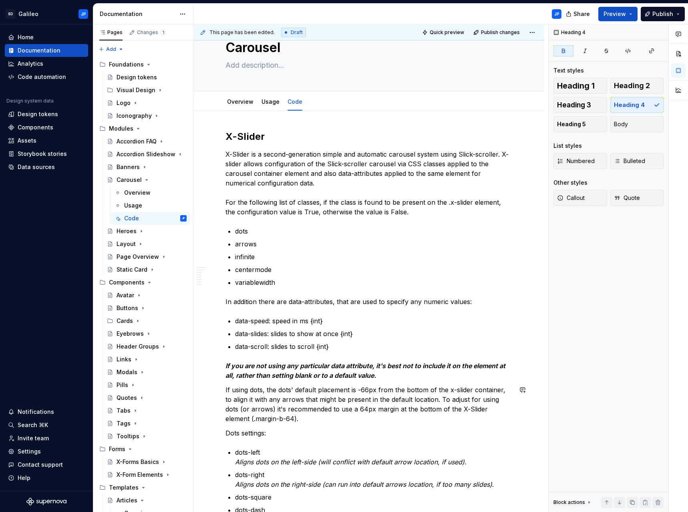
scroll to position [0, 0]
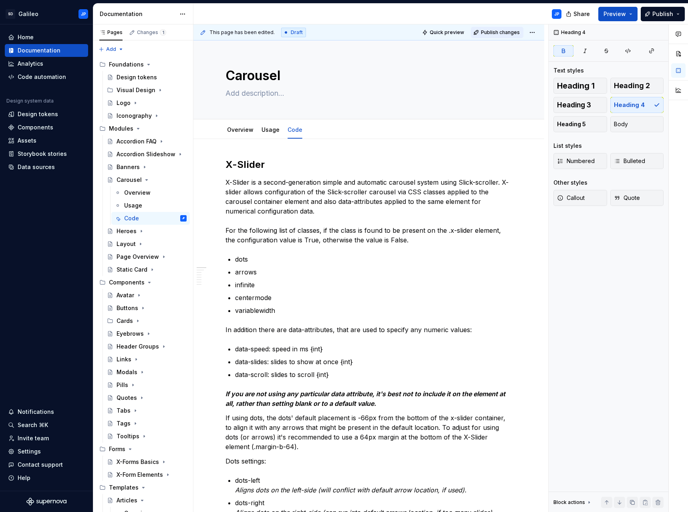
click at [493, 30] on span "Publish changes" at bounding box center [500, 32] width 39 height 6
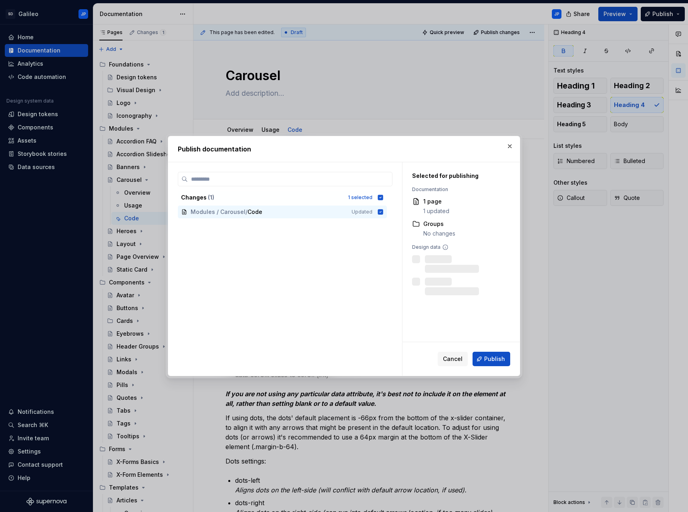
drag, startPoint x: 499, startPoint y: 362, endPoint x: 493, endPoint y: 353, distance: 11.1
click at [499, 362] on span "Publish" at bounding box center [494, 359] width 21 height 8
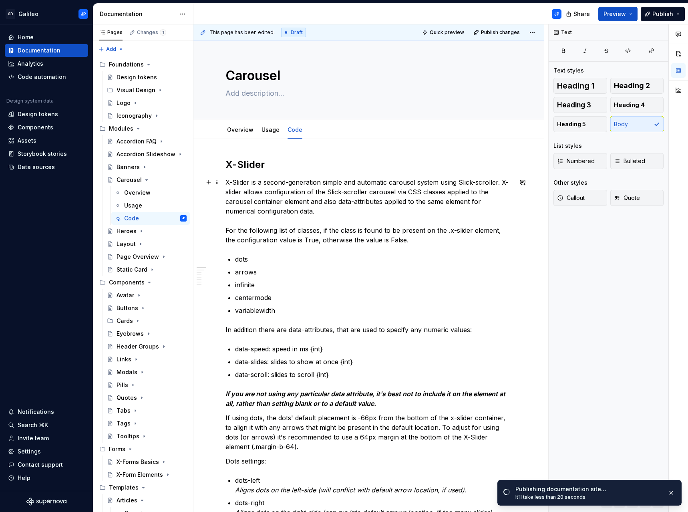
click at [372, 236] on p "X-Slider is a second-generation simple and automatic carousel system using Slic…" at bounding box center [368, 210] width 287 height 67
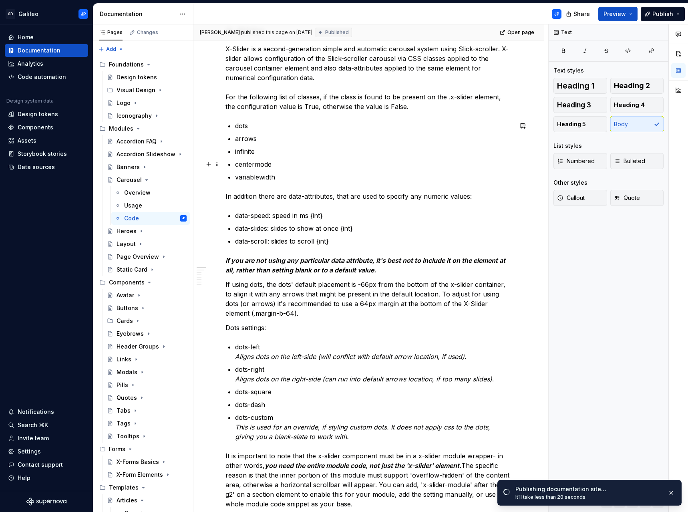
scroll to position [160, 0]
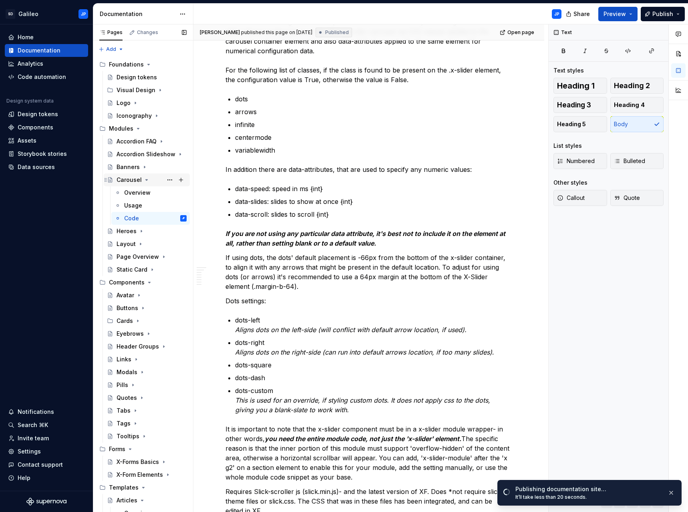
click at [146, 179] on icon "Page tree" at bounding box center [147, 179] width 2 height 1
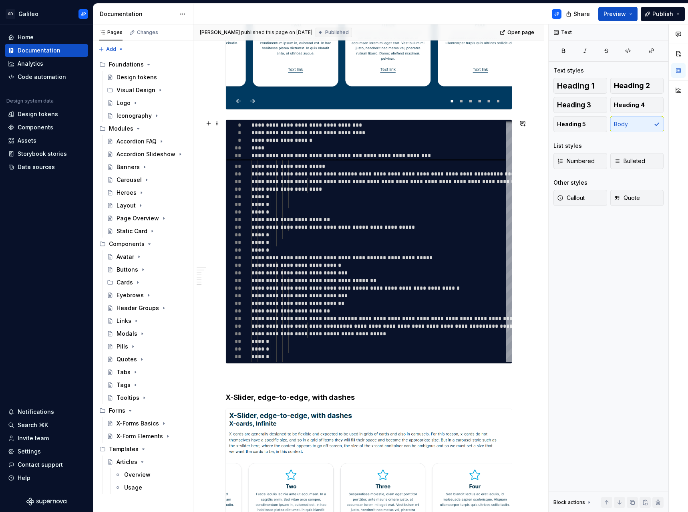
scroll to position [2567, 0]
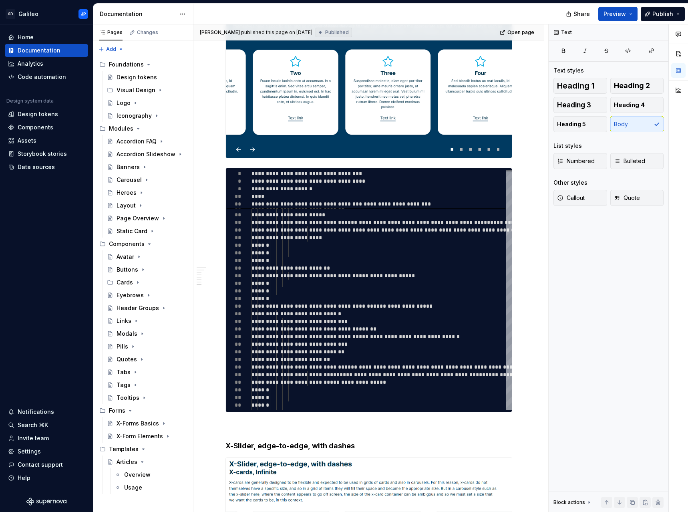
type textarea "*"
